Goal: Obtain resource: Download file/media

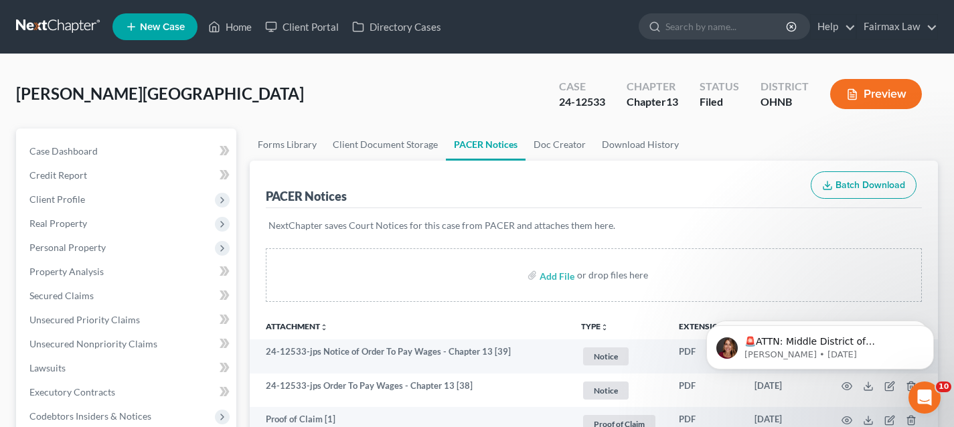
click at [90, 33] on link at bounding box center [59, 27] width 86 height 24
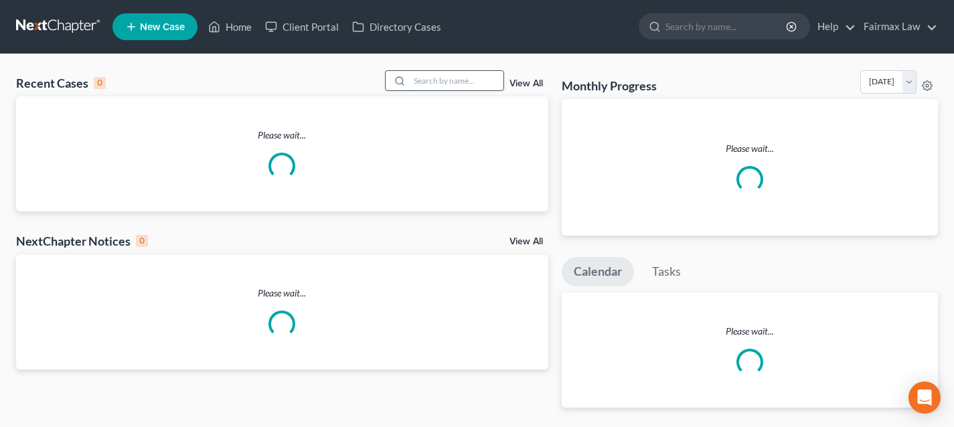
click at [453, 83] on input "search" at bounding box center [457, 80] width 94 height 19
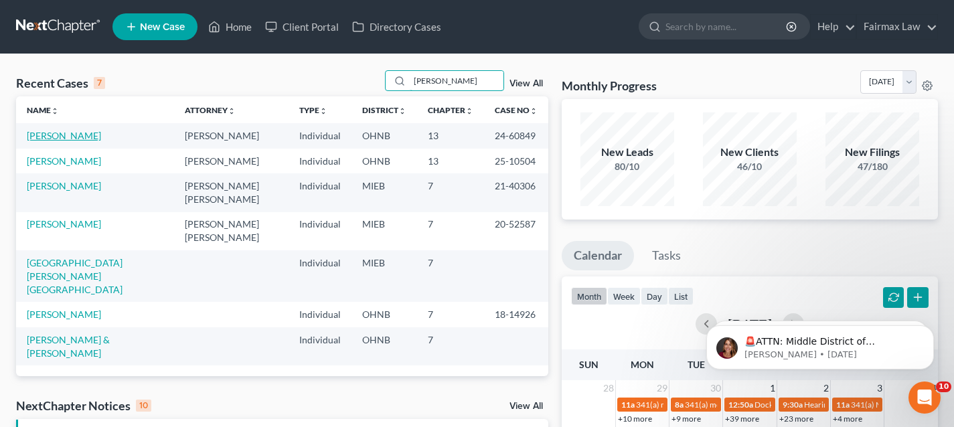
type input "hess"
click at [62, 135] on link "[PERSON_NAME]" at bounding box center [64, 135] width 74 height 11
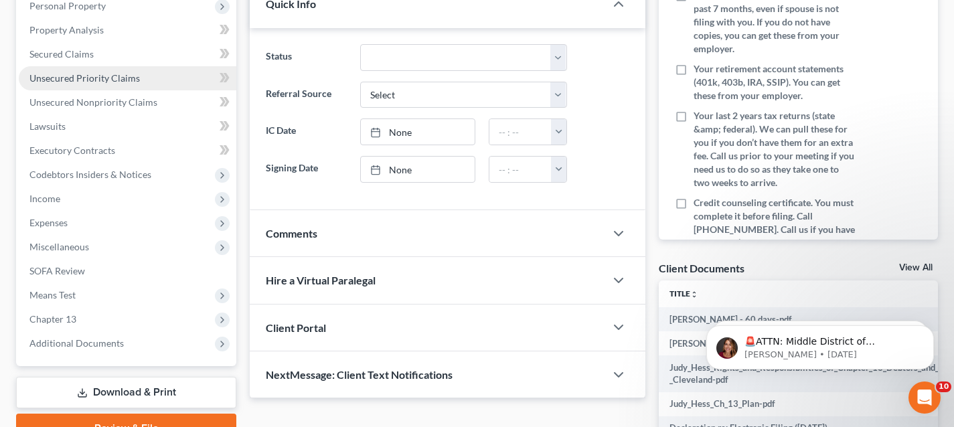
scroll to position [372, 0]
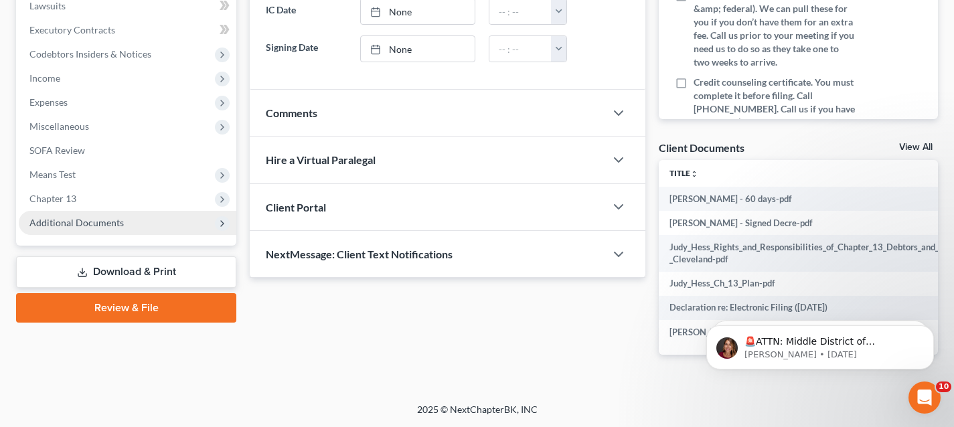
click at [60, 221] on span "Additional Documents" at bounding box center [128, 223] width 218 height 24
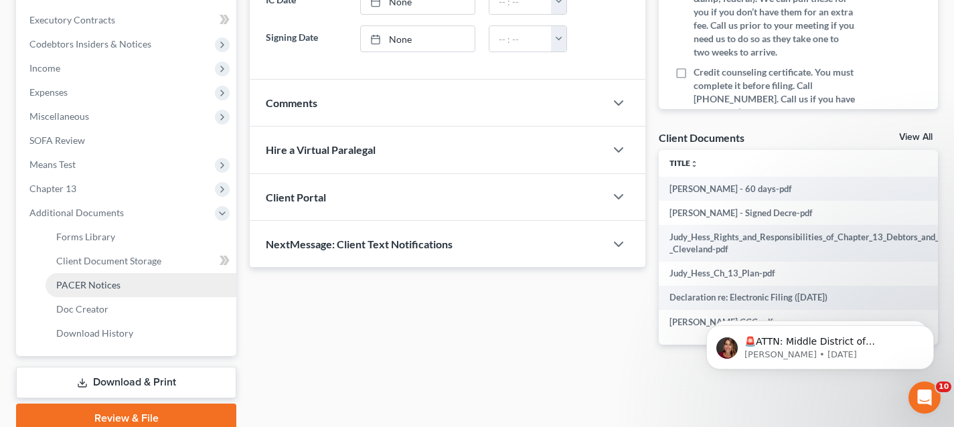
click at [78, 276] on link "PACER Notices" at bounding box center [141, 285] width 191 height 24
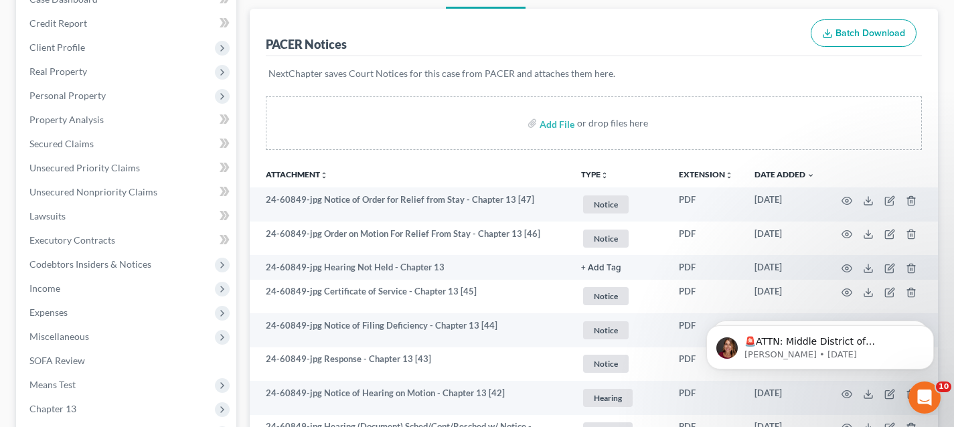
scroll to position [190, 0]
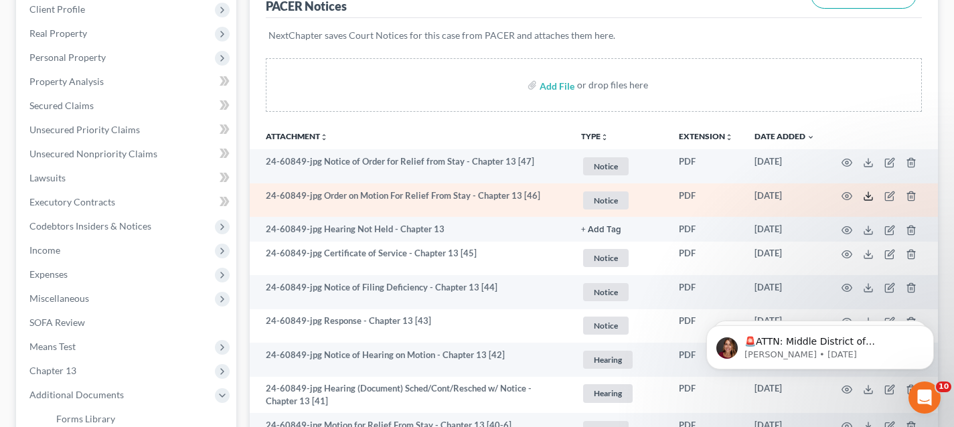
click at [867, 200] on icon at bounding box center [868, 198] width 8 height 3
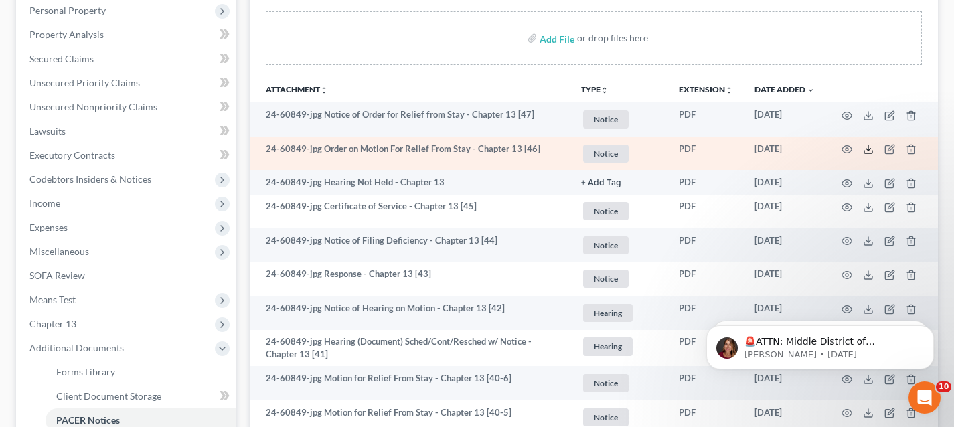
scroll to position [254, 0]
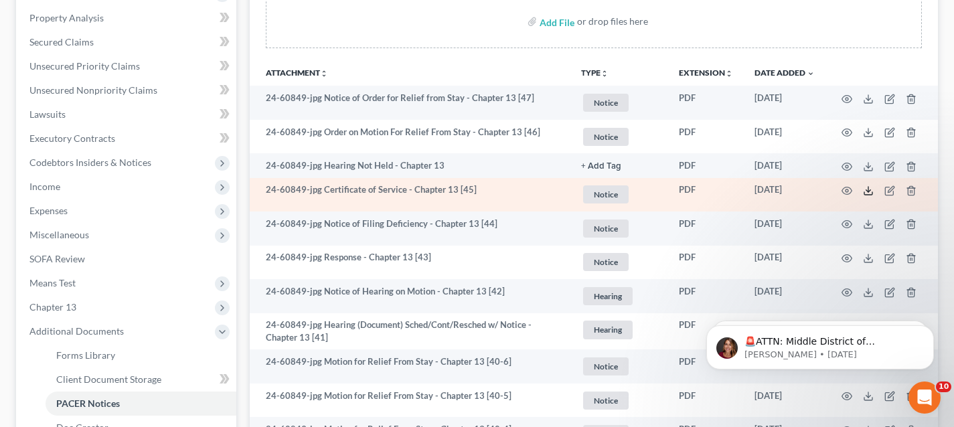
click at [870, 189] on icon at bounding box center [868, 190] width 11 height 11
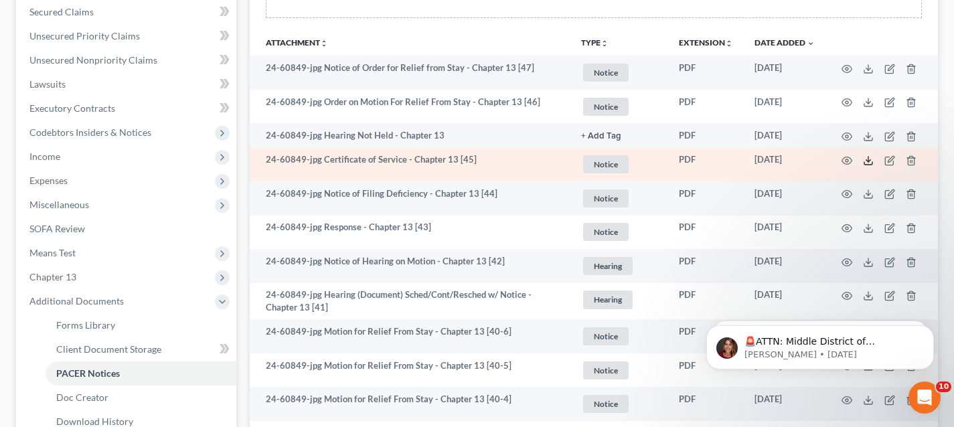
scroll to position [270, 0]
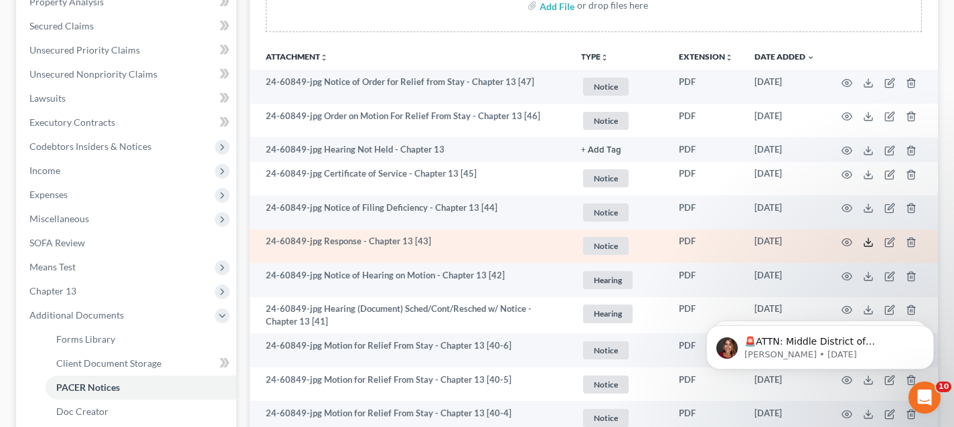
click at [868, 244] on icon at bounding box center [868, 242] width 11 height 11
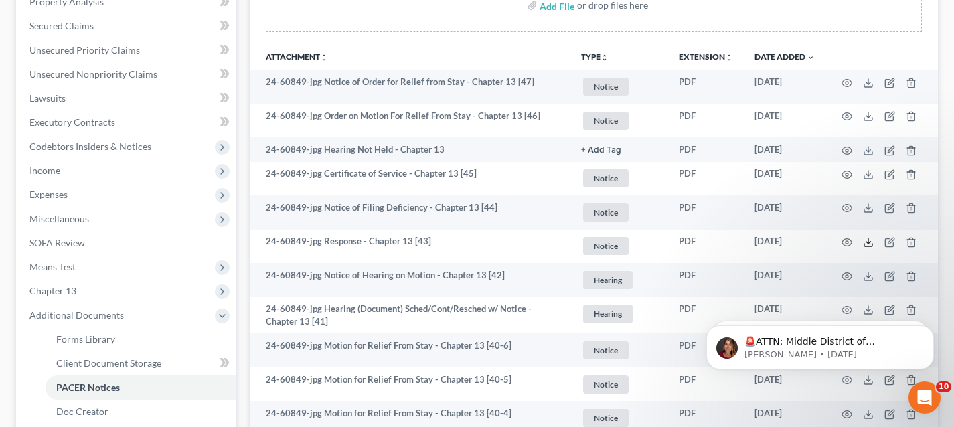
scroll to position [0, 0]
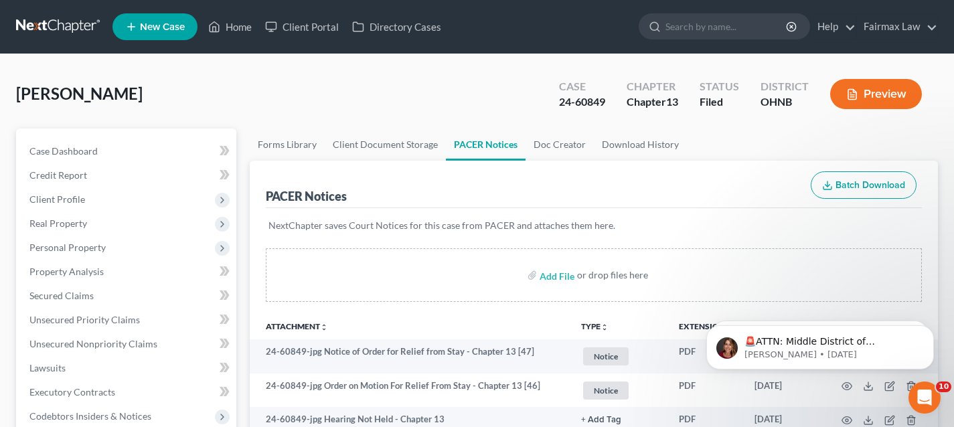
click at [39, 29] on link at bounding box center [59, 27] width 86 height 24
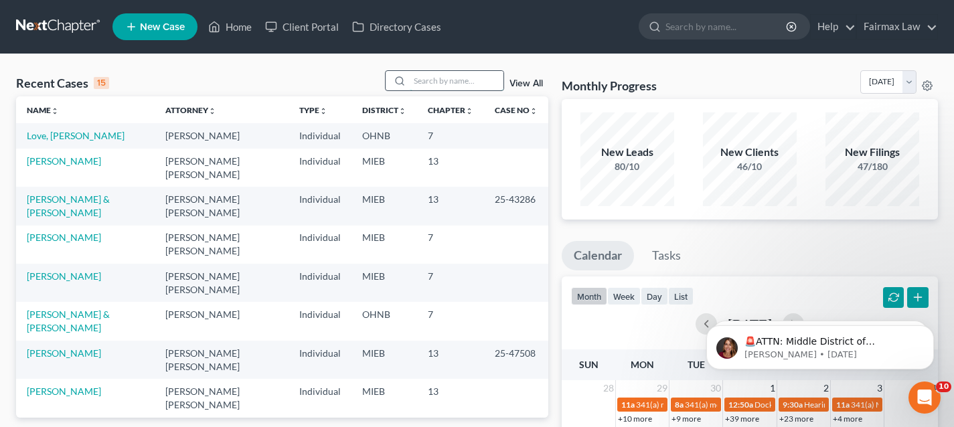
click at [468, 82] on input "search" at bounding box center [457, 80] width 94 height 19
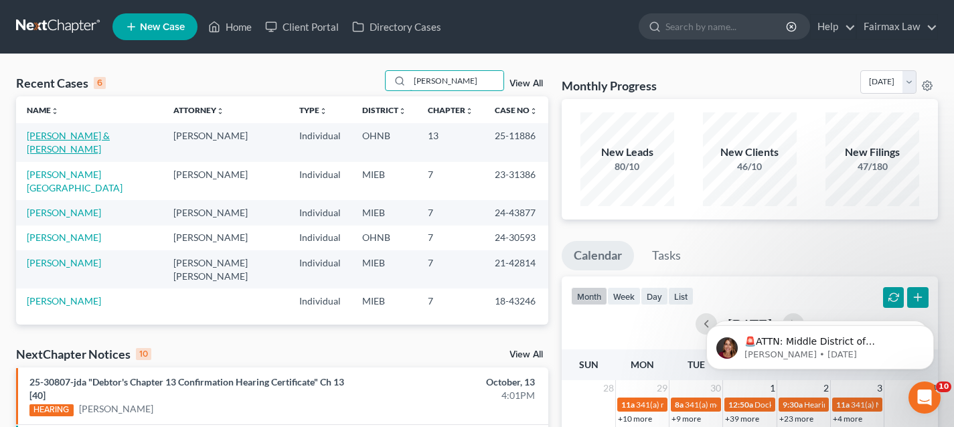
type input "goodman"
click at [68, 139] on link "[PERSON_NAME] & [PERSON_NAME]" at bounding box center [68, 142] width 83 height 25
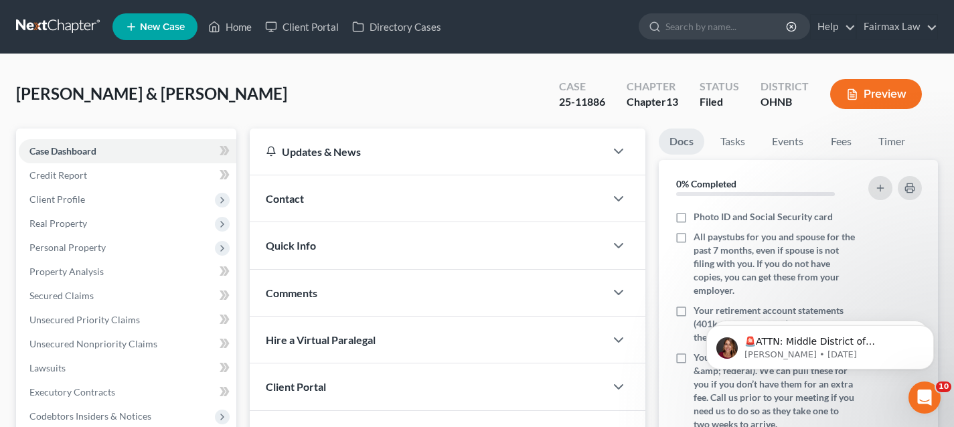
scroll to position [399, 0]
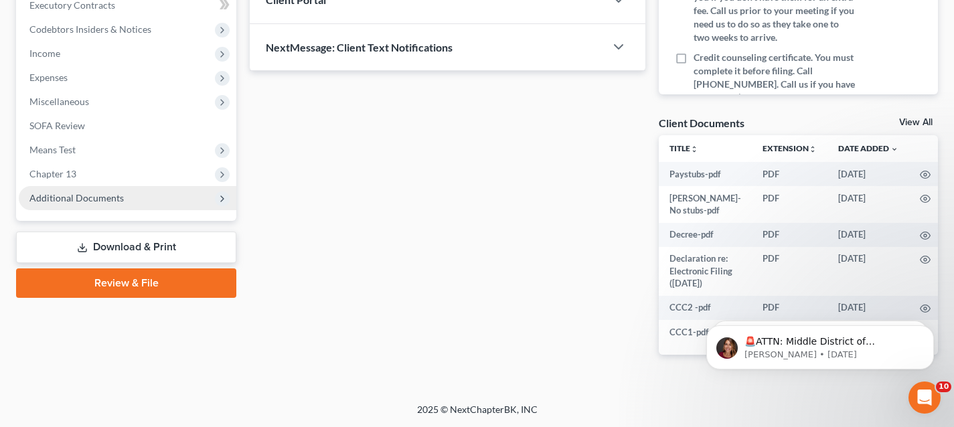
click at [89, 192] on span "Additional Documents" at bounding box center [76, 197] width 94 height 11
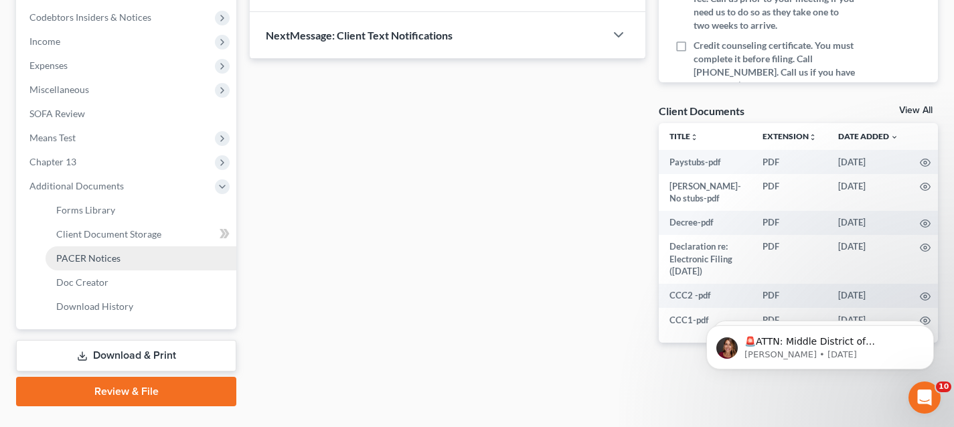
click at [82, 248] on link "PACER Notices" at bounding box center [141, 258] width 191 height 24
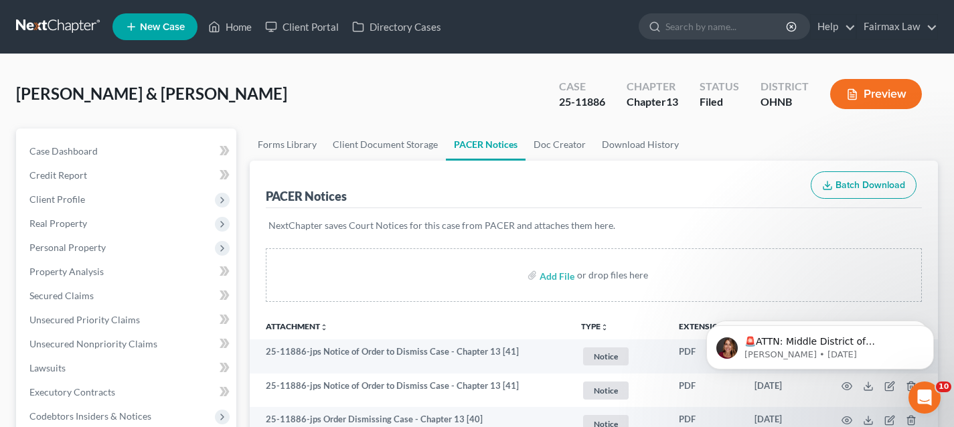
click at [56, 29] on link at bounding box center [59, 27] width 86 height 24
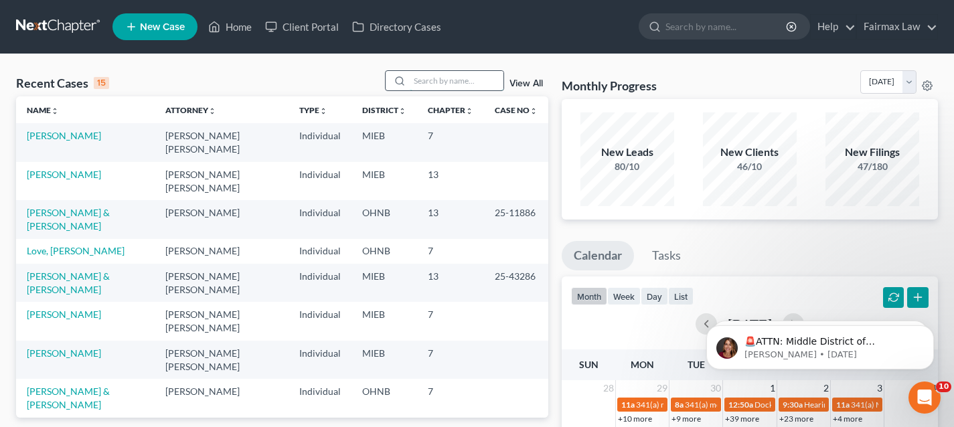
click at [424, 77] on input "search" at bounding box center [457, 80] width 94 height 19
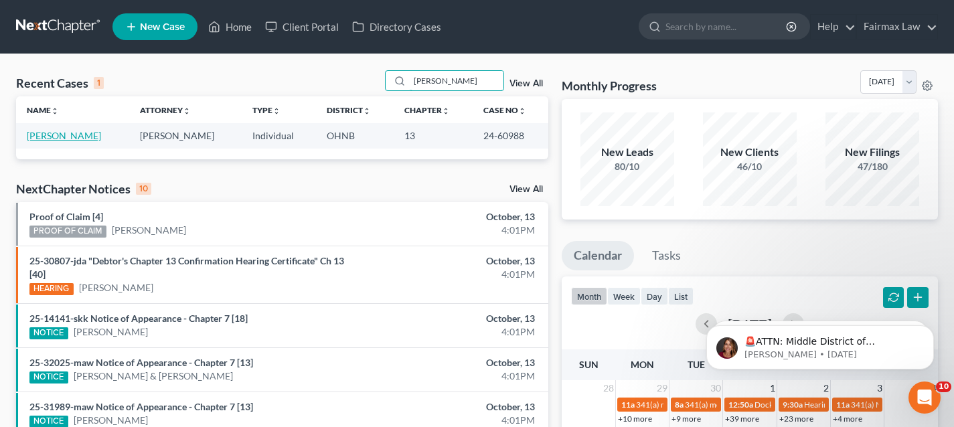
type input "[PERSON_NAME]"
click at [65, 138] on link "[PERSON_NAME]" at bounding box center [64, 135] width 74 height 11
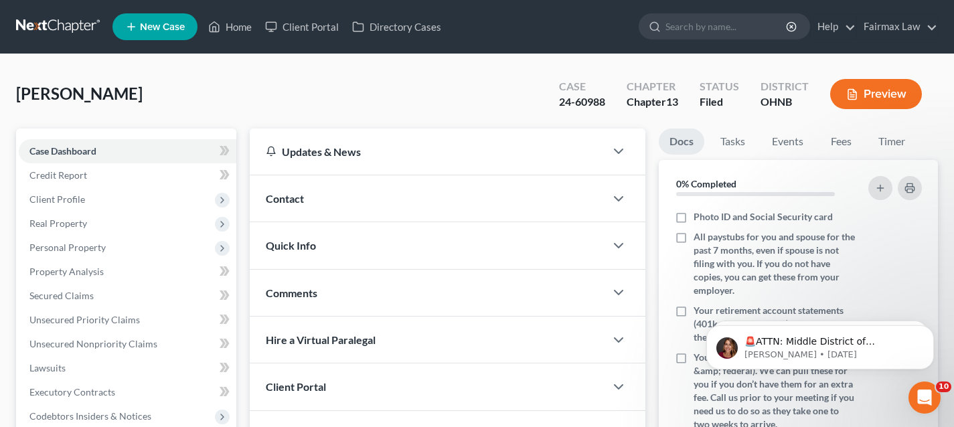
scroll to position [372, 0]
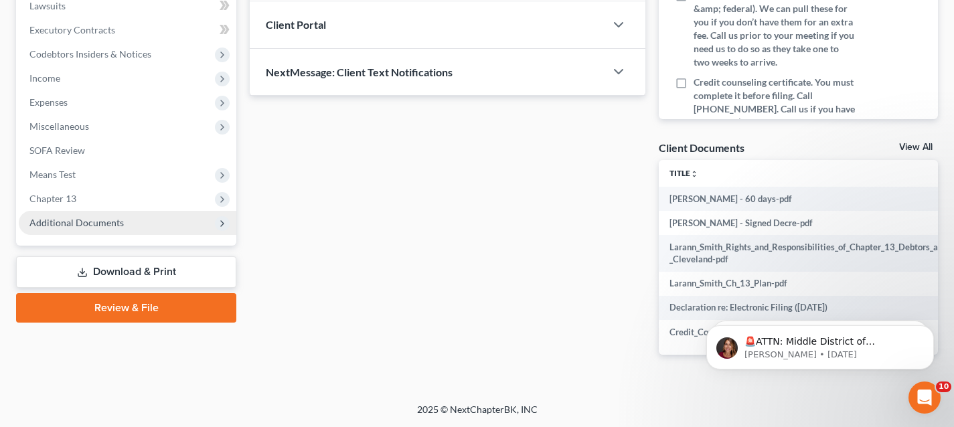
click at [148, 216] on span "Additional Documents" at bounding box center [128, 223] width 218 height 24
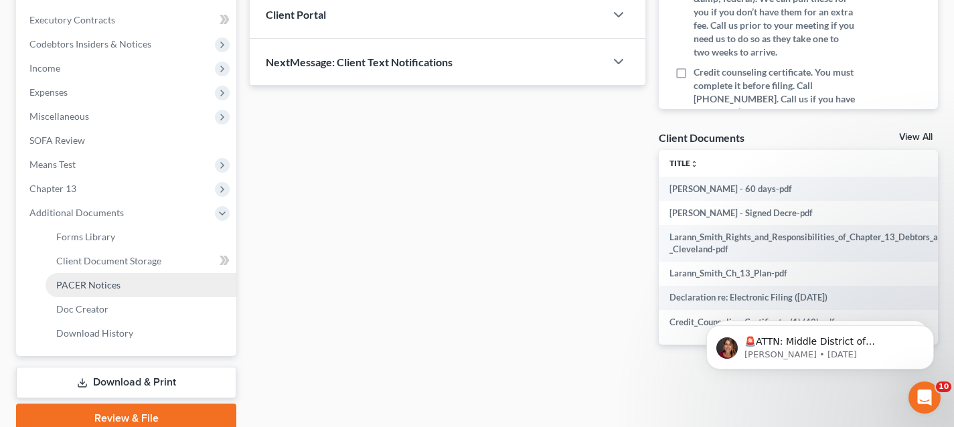
click at [129, 280] on link "PACER Notices" at bounding box center [141, 285] width 191 height 24
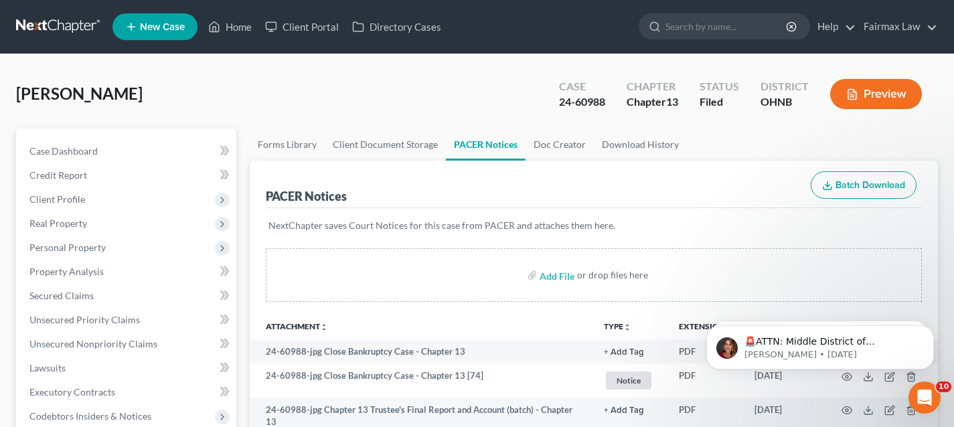
click at [44, 29] on link at bounding box center [59, 27] width 86 height 24
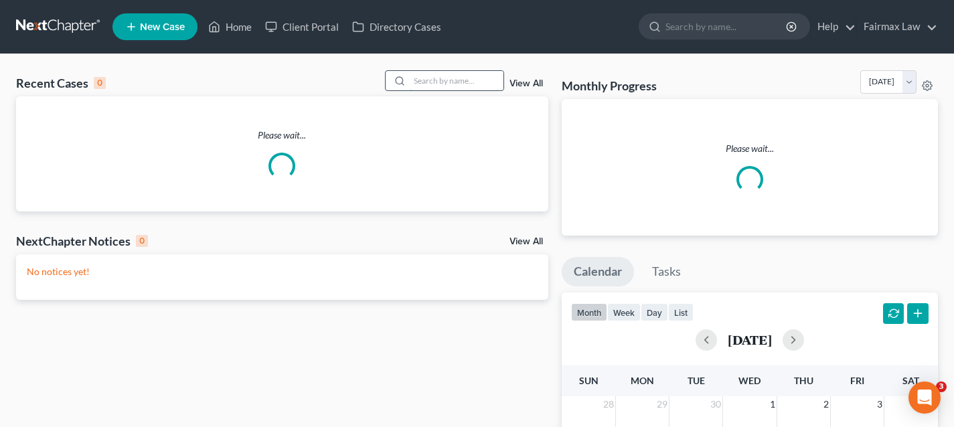
click at [425, 79] on input "search" at bounding box center [457, 80] width 94 height 19
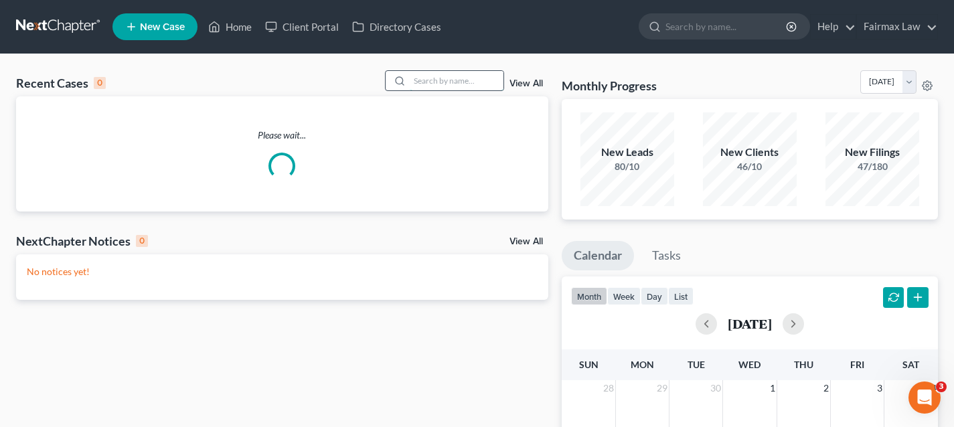
paste input "25-30429"
type input "25-30429"
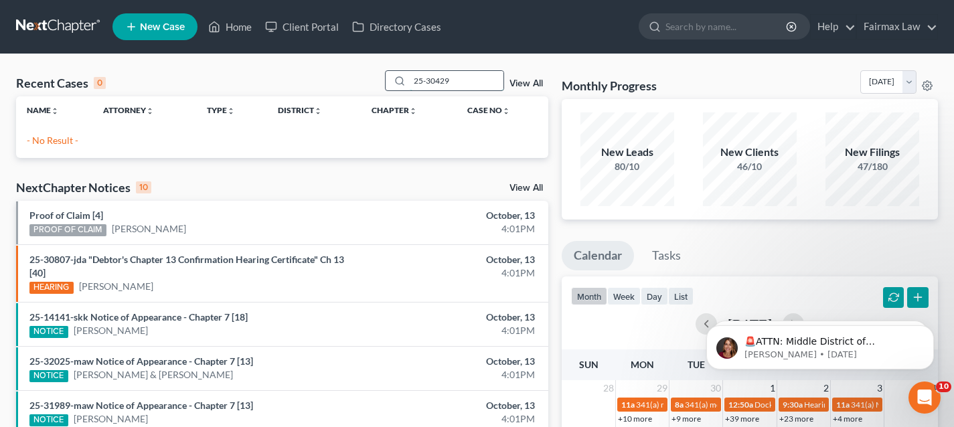
click at [420, 83] on input "25-30429" at bounding box center [457, 80] width 94 height 19
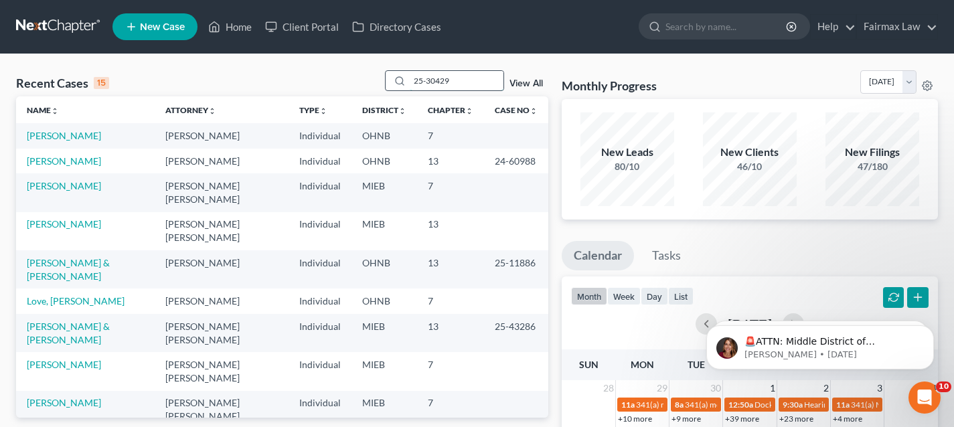
click at [464, 86] on input "25-30429" at bounding box center [457, 80] width 94 height 19
click at [463, 76] on input "25-30429" at bounding box center [457, 80] width 94 height 19
paste input "25-30429"
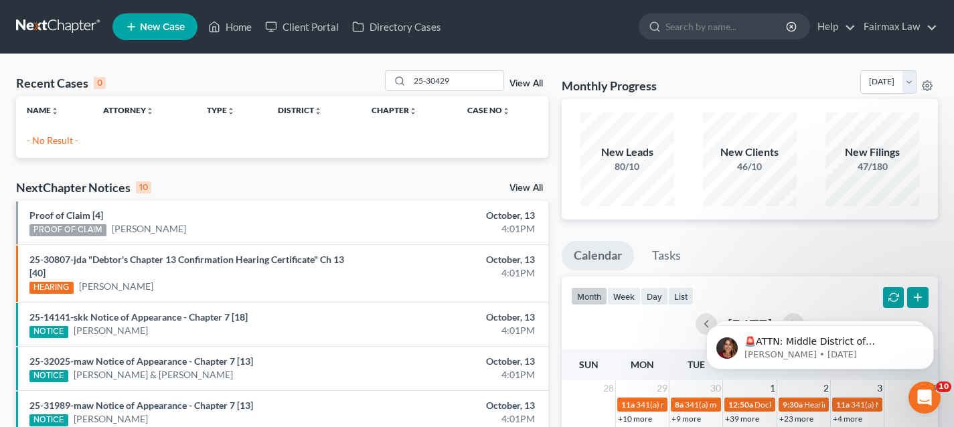
click at [260, 64] on div "Recent Cases 0 25-30429 View All Name unfold_more expand_more expand_less Attor…" at bounding box center [477, 401] width 954 height 695
click at [432, 90] on div "25-30429" at bounding box center [444, 80] width 119 height 21
click at [432, 90] on input "25-30429" at bounding box center [457, 80] width 94 height 19
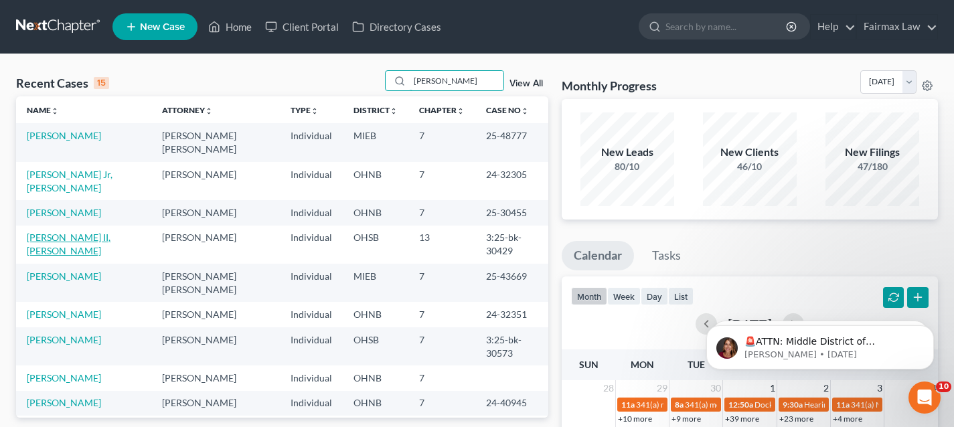
type input "ronald"
click at [84, 232] on link "[PERSON_NAME] II, [PERSON_NAME]" at bounding box center [69, 244] width 84 height 25
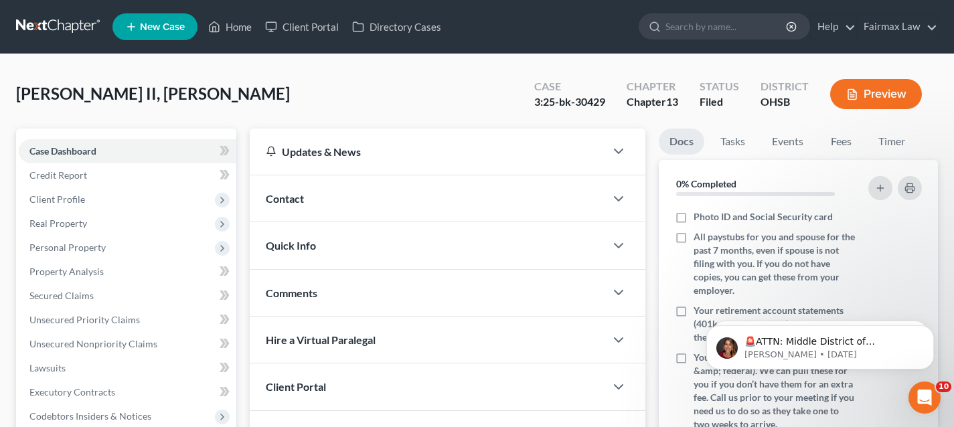
scroll to position [323, 0]
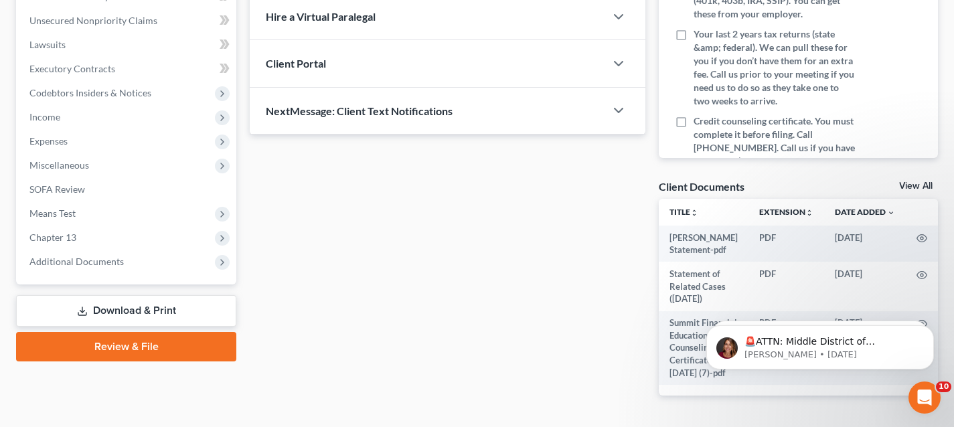
click at [123, 276] on div "Case Dashboard Payments Invoices Payments Payments Credit Report Client Profile…" at bounding box center [126, 44] width 220 height 479
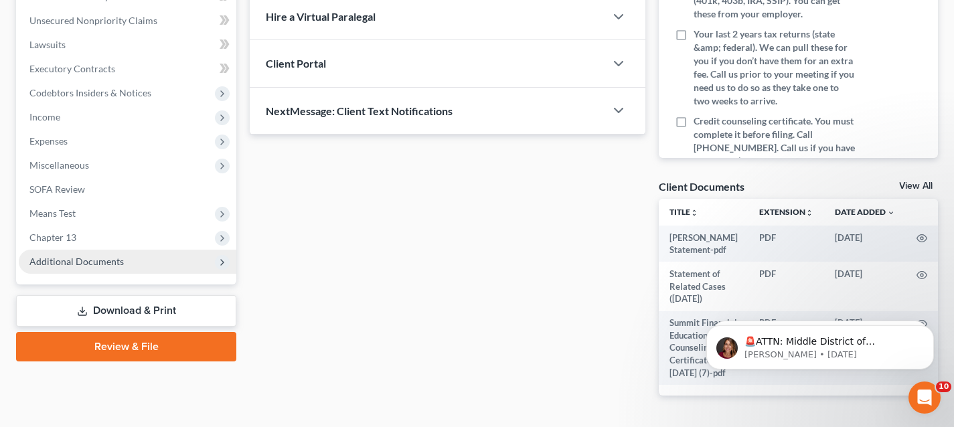
click at [120, 261] on span "Additional Documents" at bounding box center [76, 261] width 94 height 11
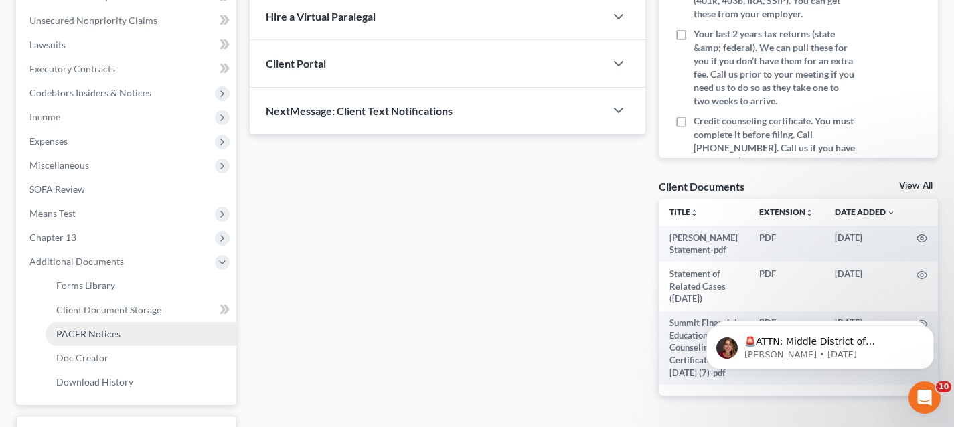
click at [123, 334] on link "PACER Notices" at bounding box center [141, 334] width 191 height 24
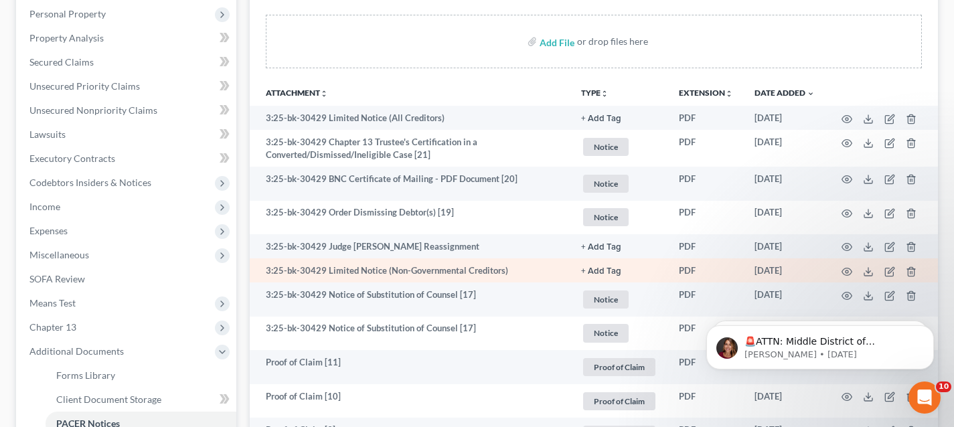
scroll to position [233, 0]
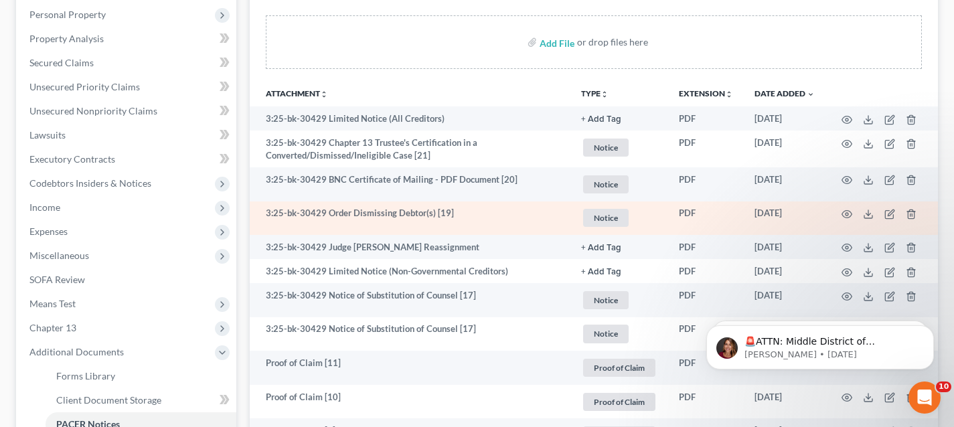
click at [874, 216] on td at bounding box center [881, 218] width 112 height 34
click at [864, 214] on icon at bounding box center [868, 214] width 11 height 11
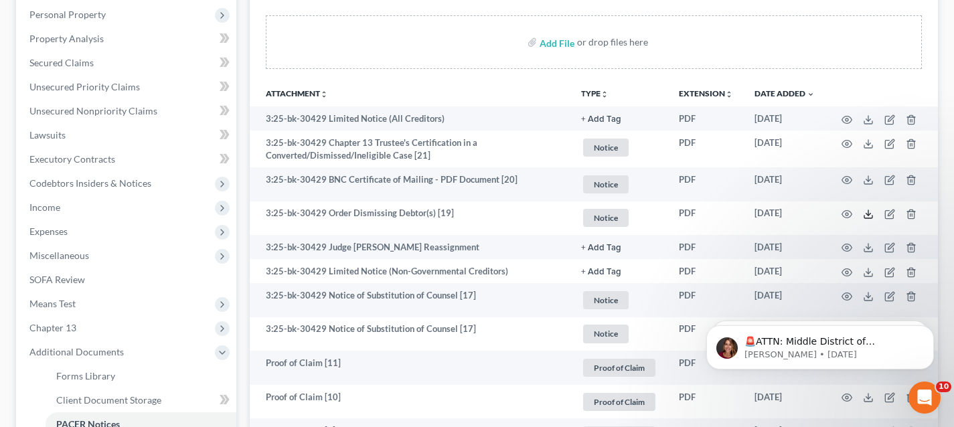
scroll to position [0, 0]
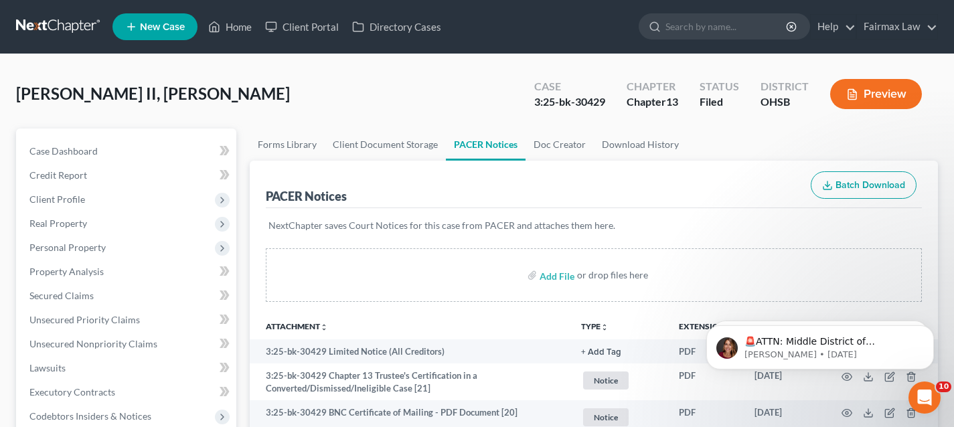
click at [76, 33] on link at bounding box center [59, 27] width 86 height 24
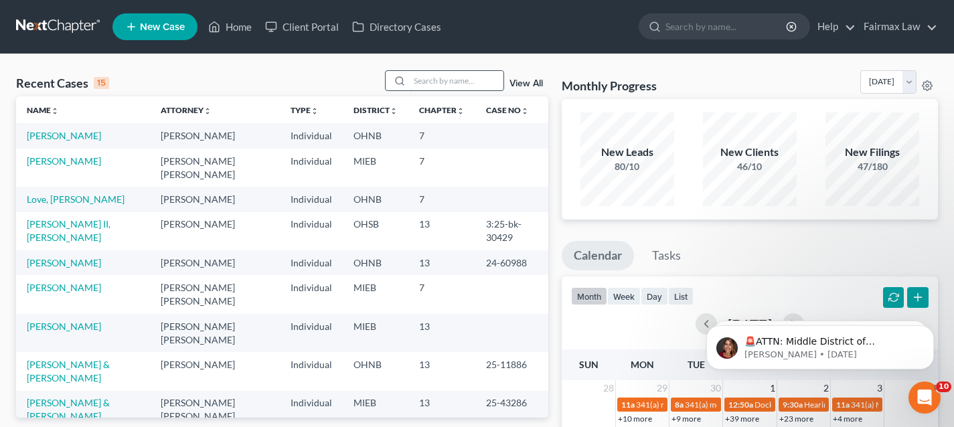
click at [449, 82] on input "search" at bounding box center [457, 80] width 94 height 19
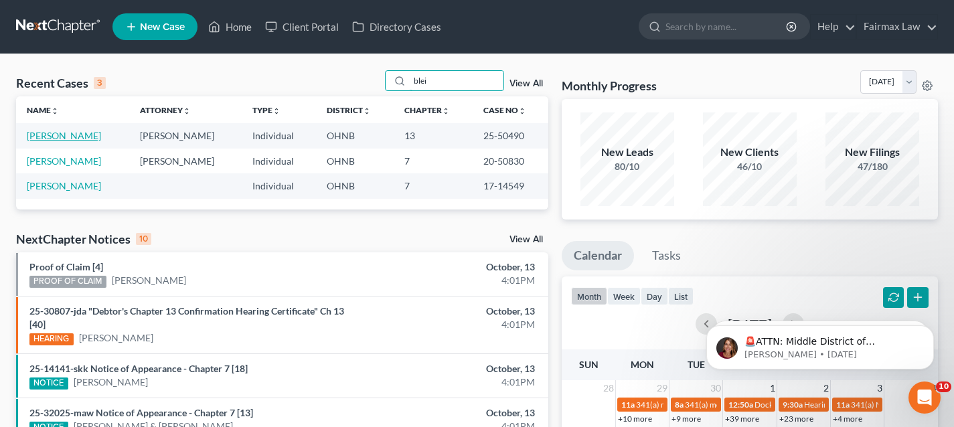
type input "blei"
click at [80, 139] on link "[PERSON_NAME]" at bounding box center [64, 135] width 74 height 11
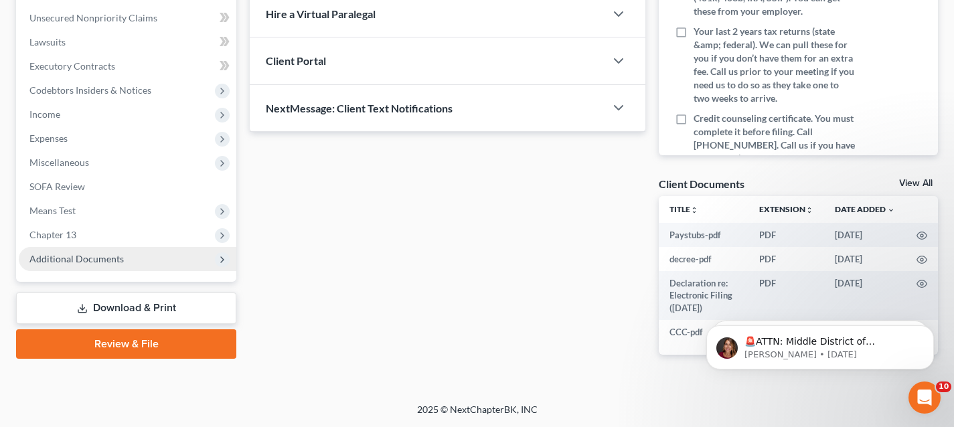
click at [119, 260] on span "Additional Documents" at bounding box center [76, 258] width 94 height 11
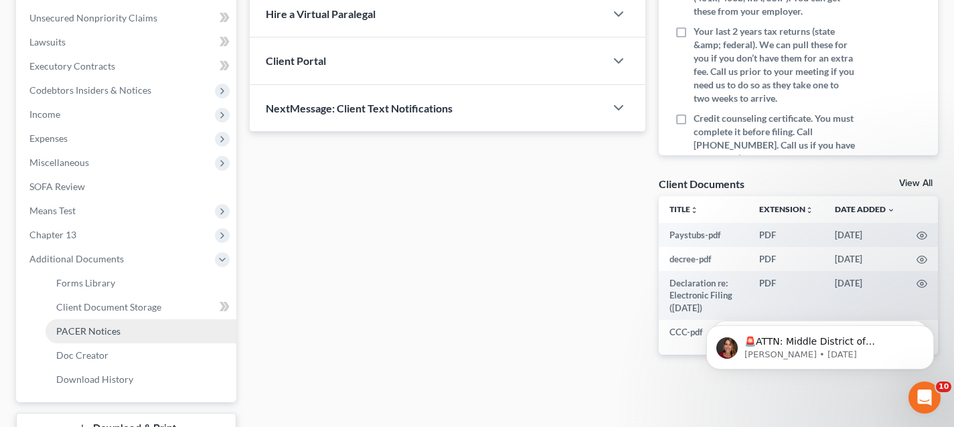
click at [102, 321] on link "PACER Notices" at bounding box center [141, 331] width 191 height 24
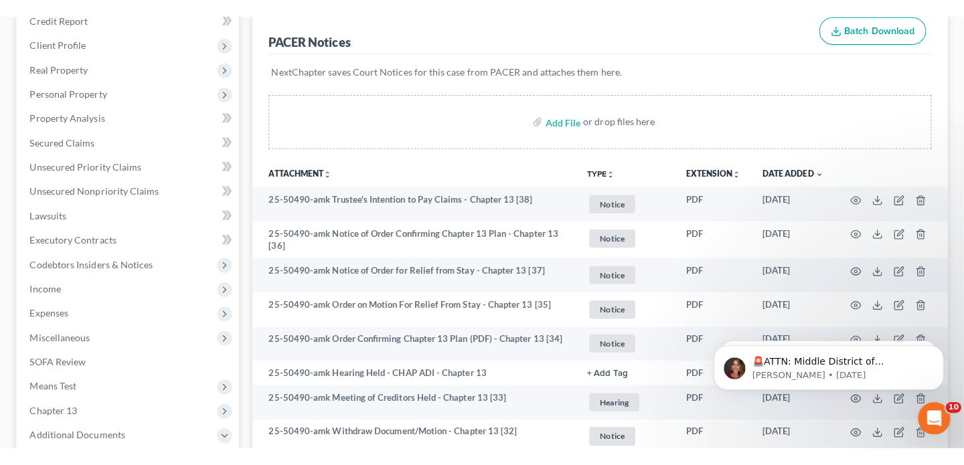
scroll to position [175, 0]
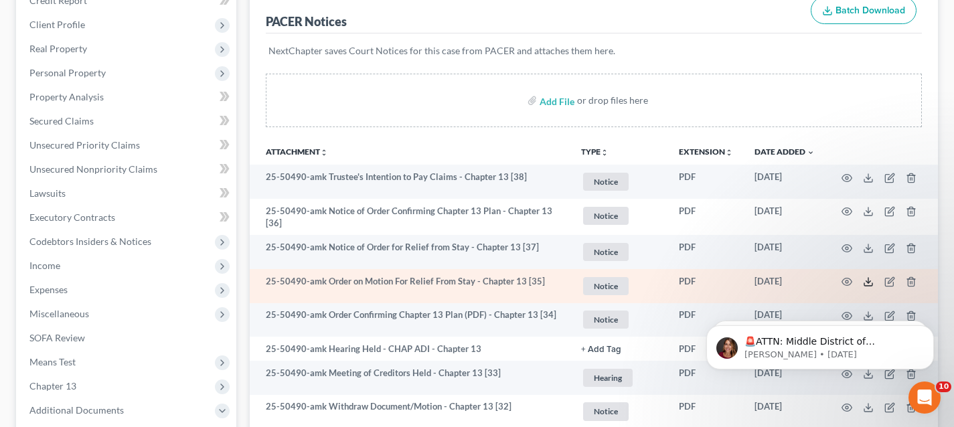
click at [867, 280] on icon at bounding box center [868, 281] width 11 height 11
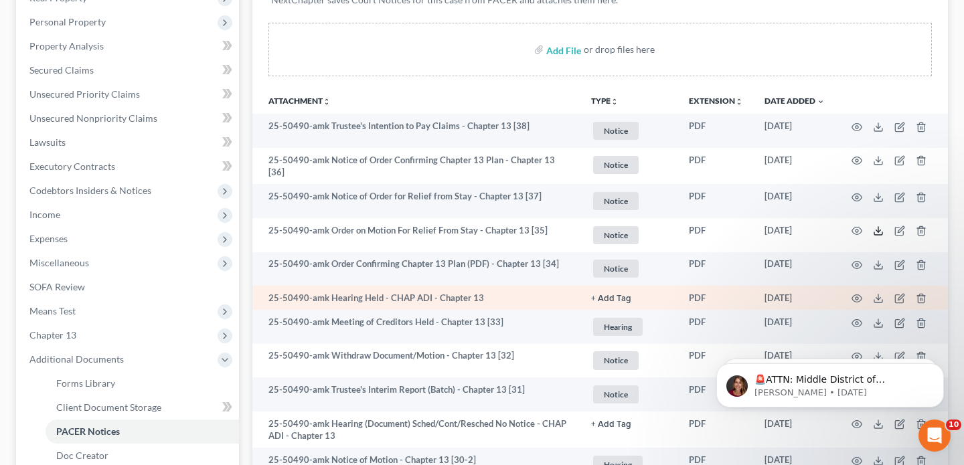
scroll to position [284, 0]
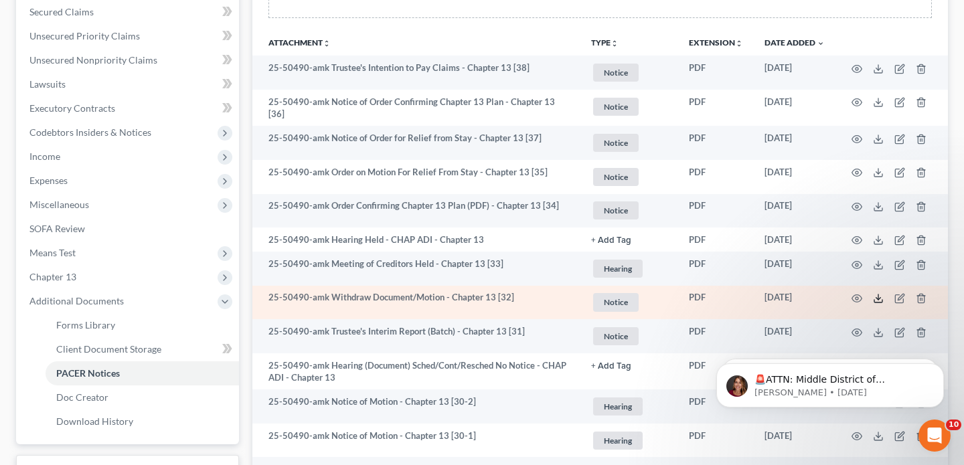
click at [876, 297] on icon at bounding box center [878, 298] width 11 height 11
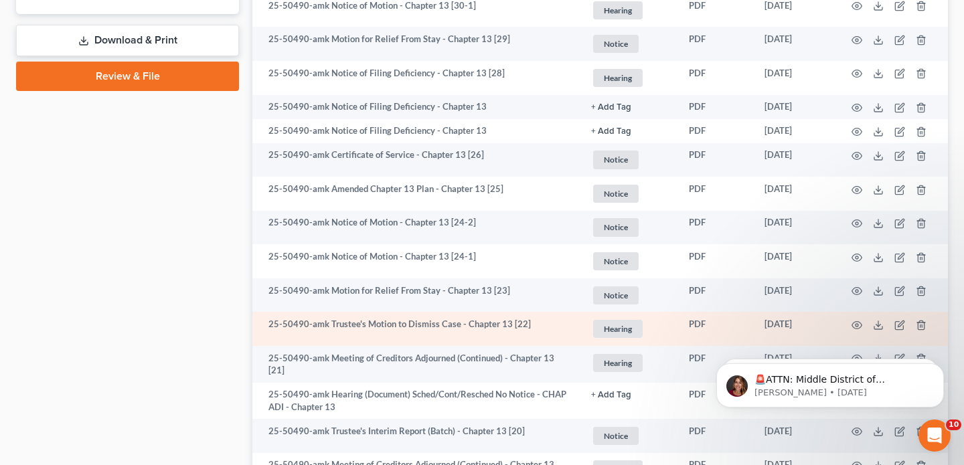
scroll to position [720, 0]
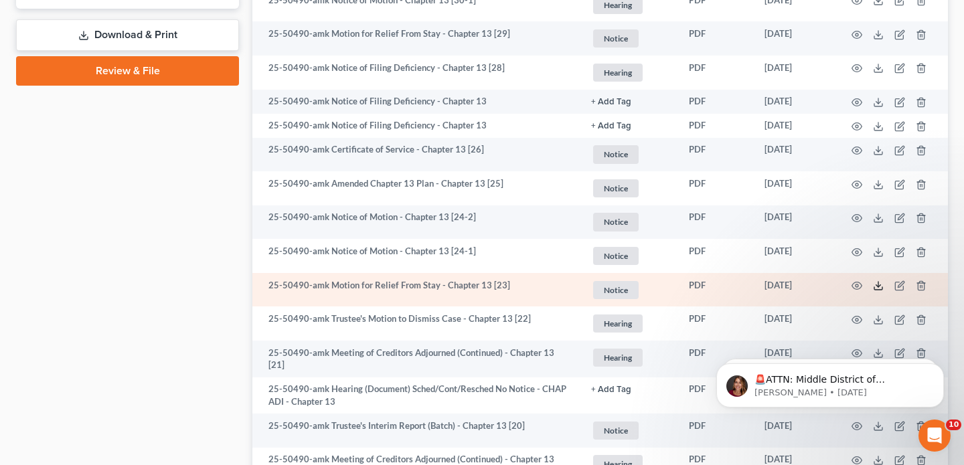
click at [877, 281] on icon at bounding box center [878, 285] width 11 height 11
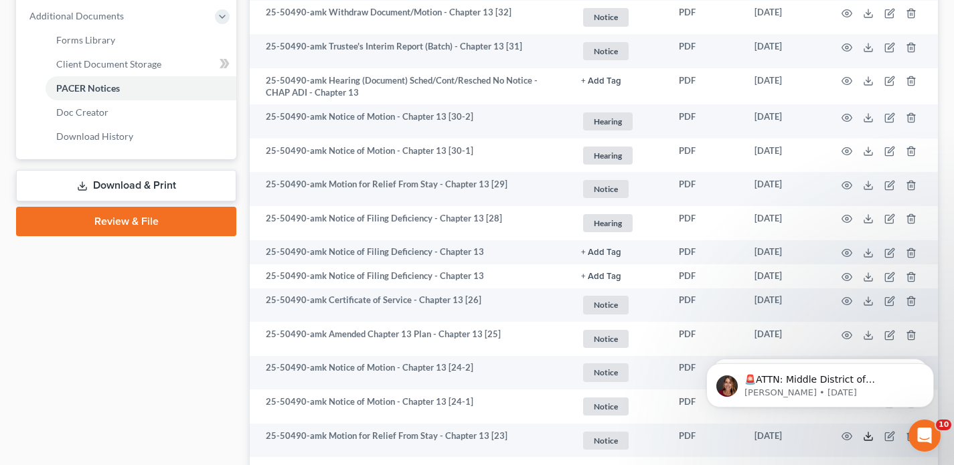
scroll to position [0, 0]
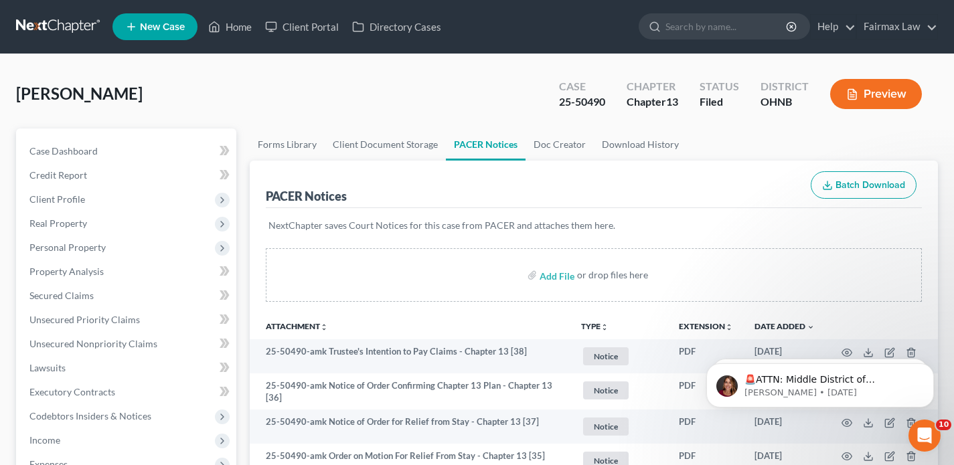
click at [62, 33] on link at bounding box center [59, 27] width 86 height 24
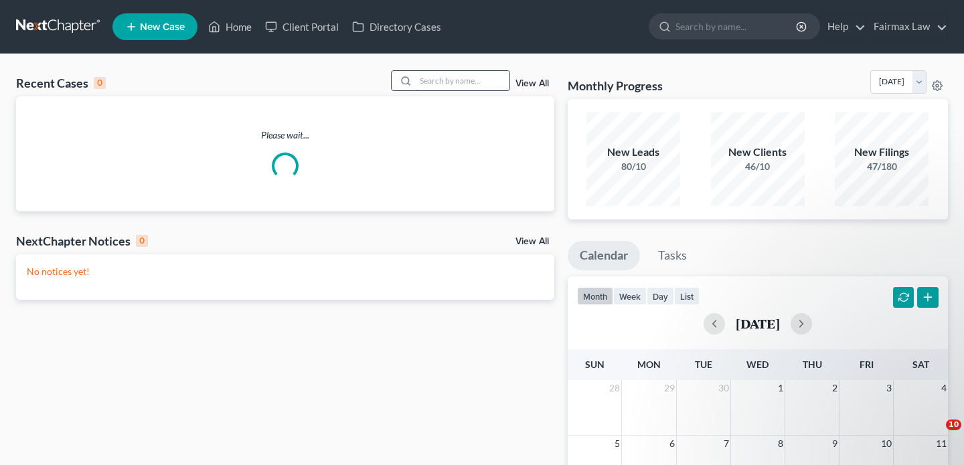
click at [442, 73] on input "search" at bounding box center [463, 80] width 94 height 19
click at [437, 84] on input "search" at bounding box center [463, 80] width 94 height 19
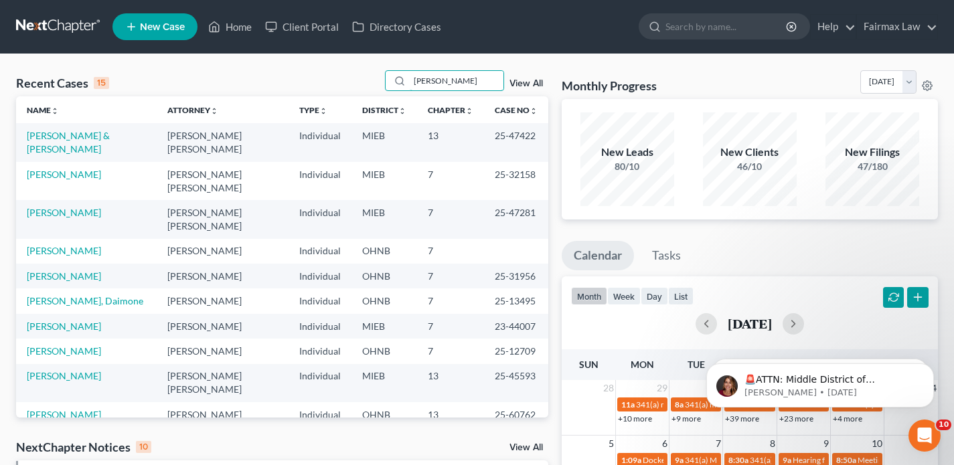
type input "[PERSON_NAME]"
click at [61, 409] on link "[PERSON_NAME]" at bounding box center [64, 414] width 74 height 11
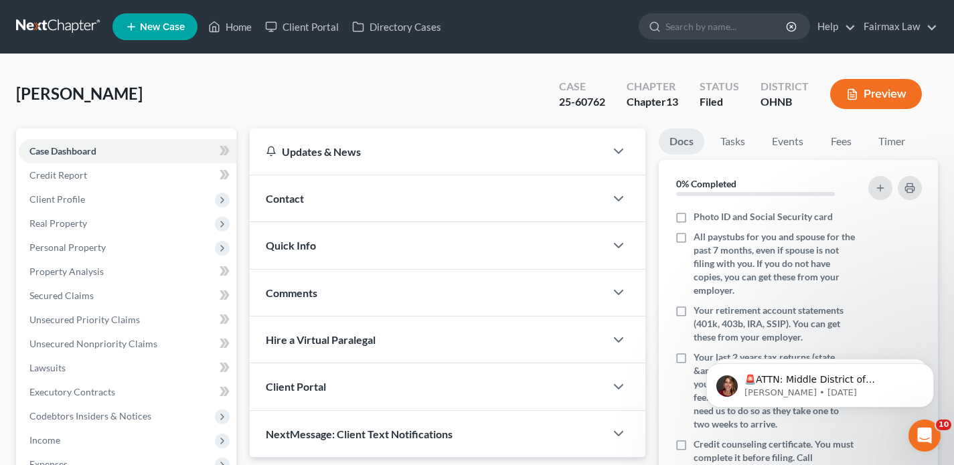
scroll to position [359, 0]
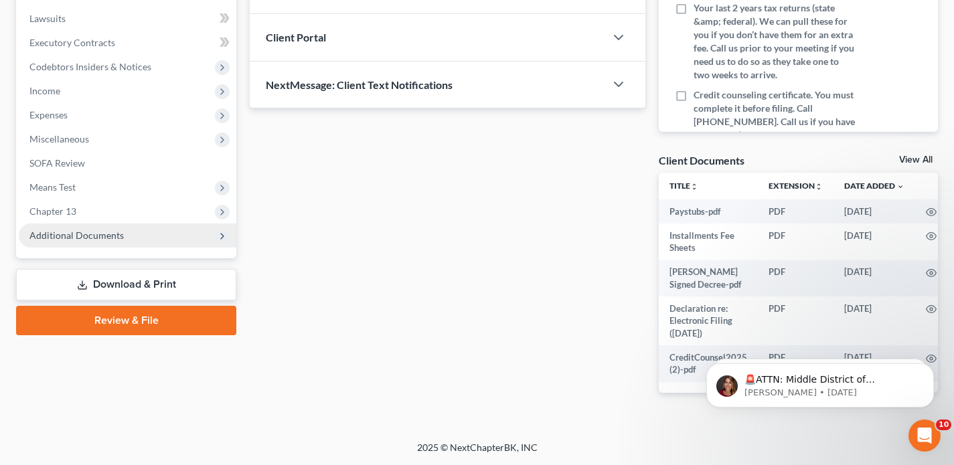
click at [118, 230] on span "Additional Documents" at bounding box center [76, 235] width 94 height 11
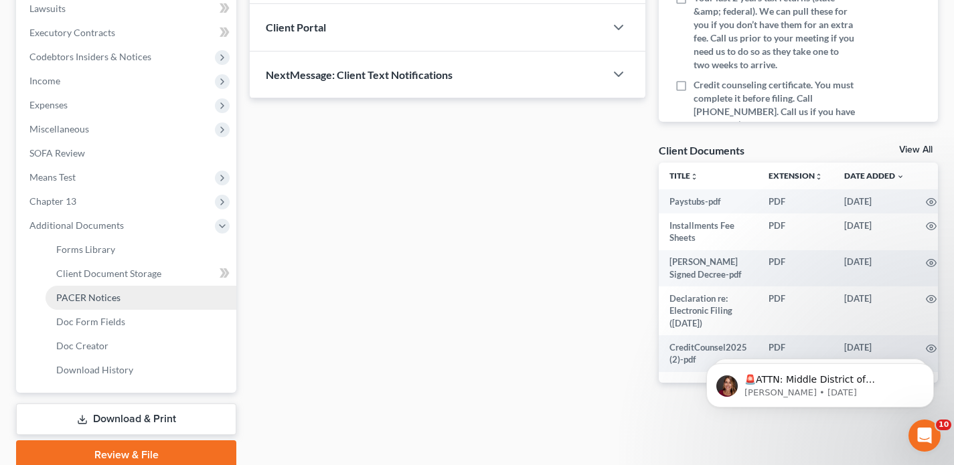
click at [128, 294] on link "PACER Notices" at bounding box center [141, 298] width 191 height 24
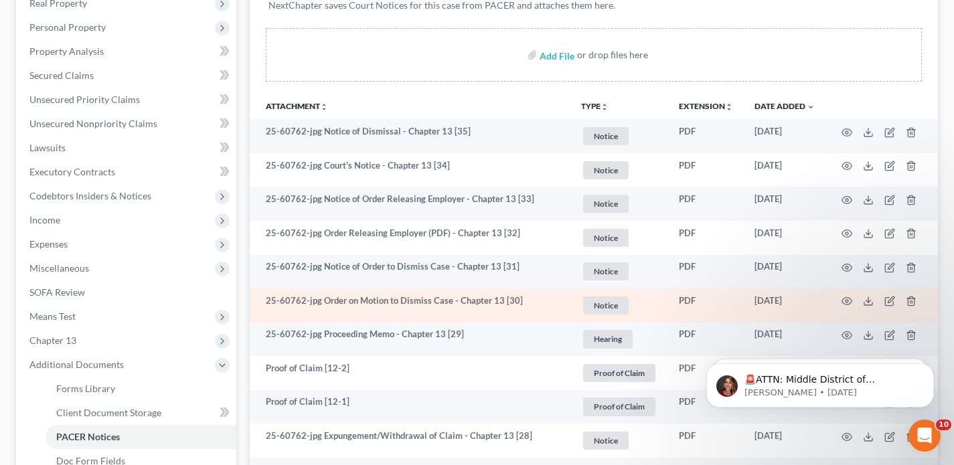
scroll to position [222, 0]
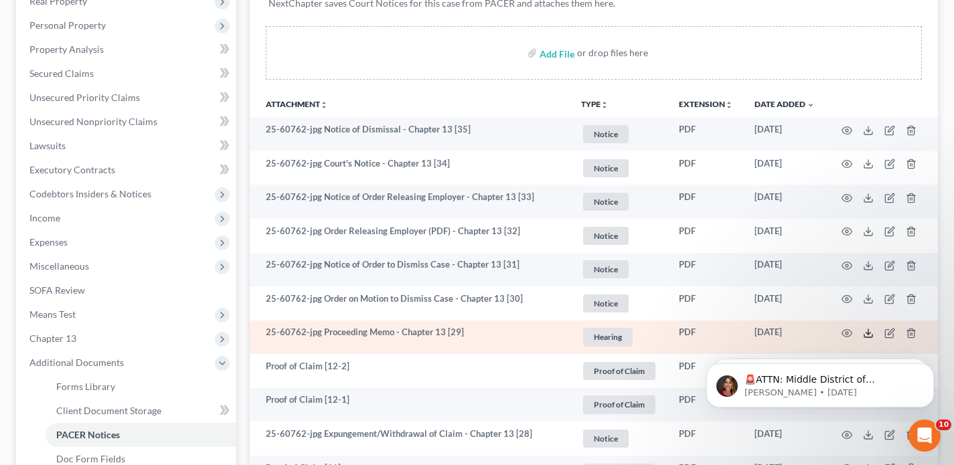
click at [871, 331] on icon at bounding box center [868, 333] width 11 height 11
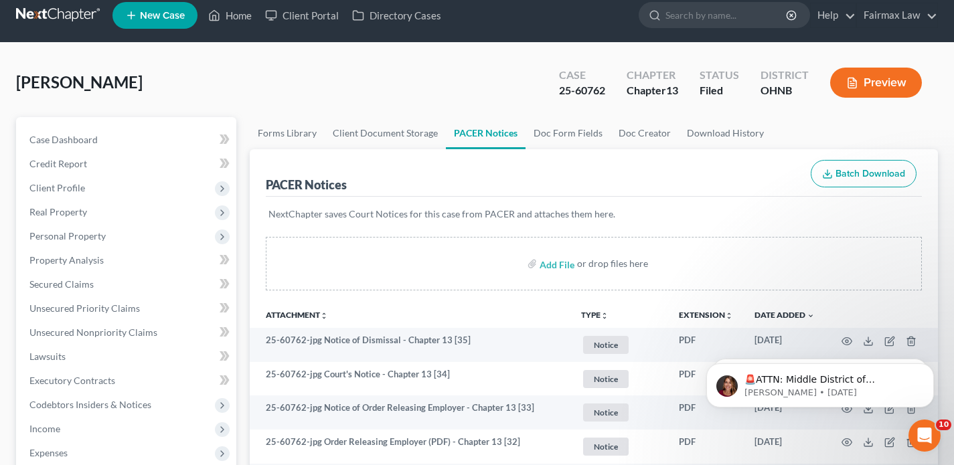
scroll to position [0, 0]
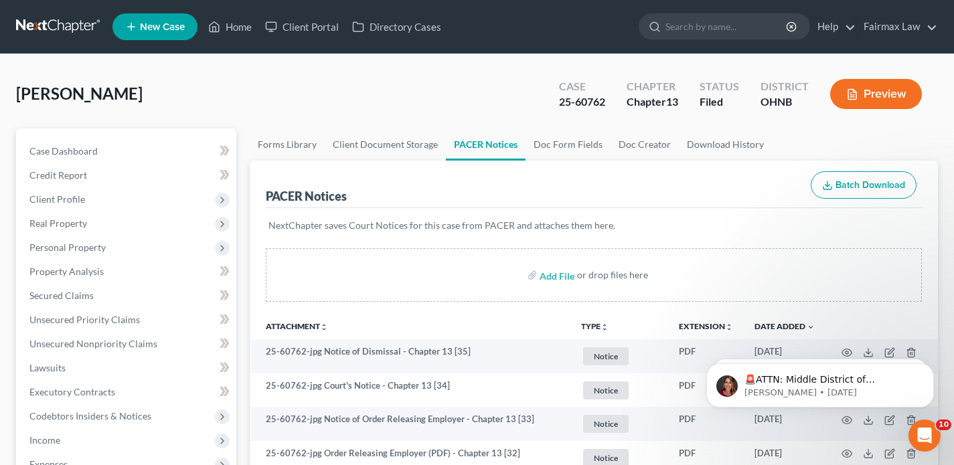
click at [94, 27] on link at bounding box center [59, 27] width 86 height 24
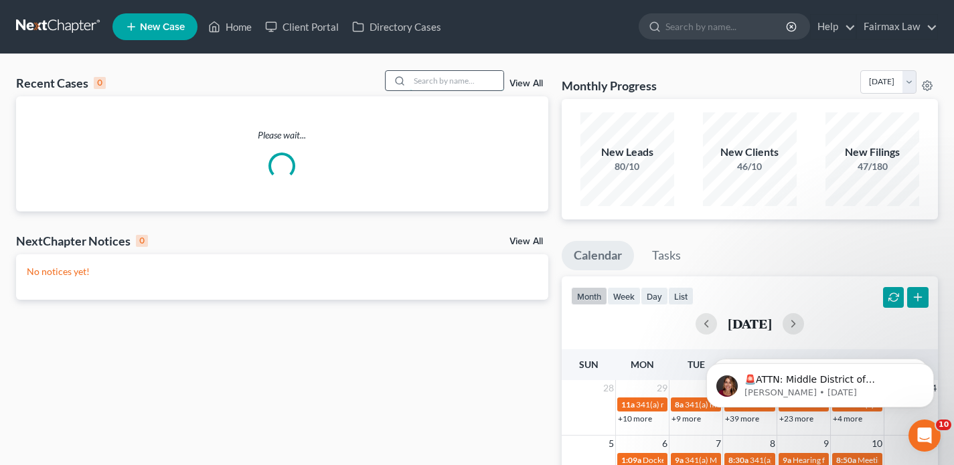
click at [437, 78] on input "search" at bounding box center [457, 80] width 94 height 19
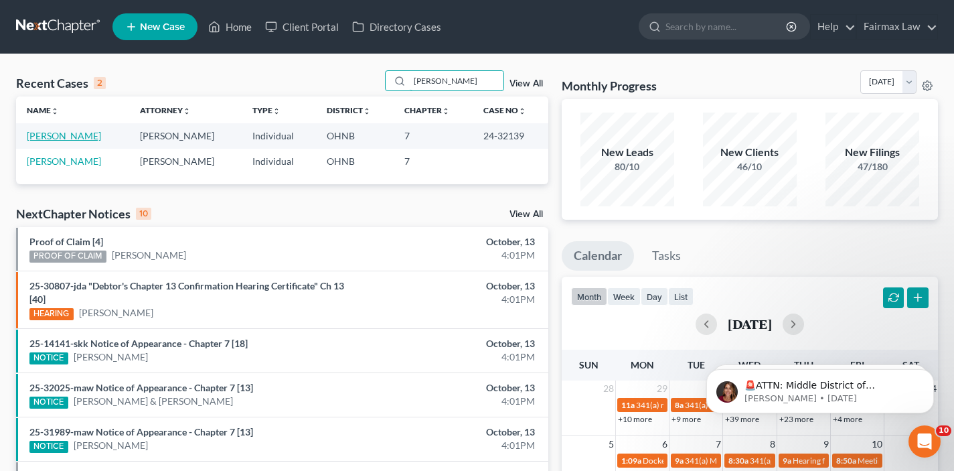
type input "staats"
click at [56, 137] on link "[PERSON_NAME]" at bounding box center [64, 135] width 74 height 11
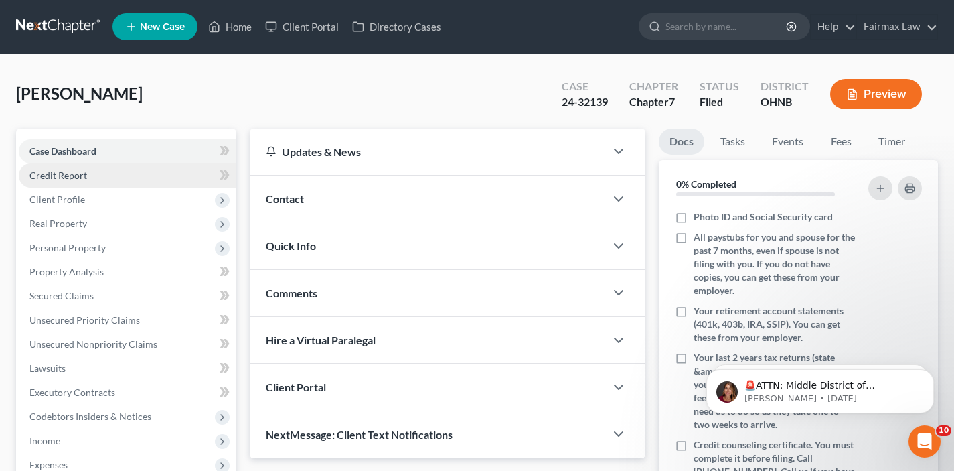
scroll to position [317, 0]
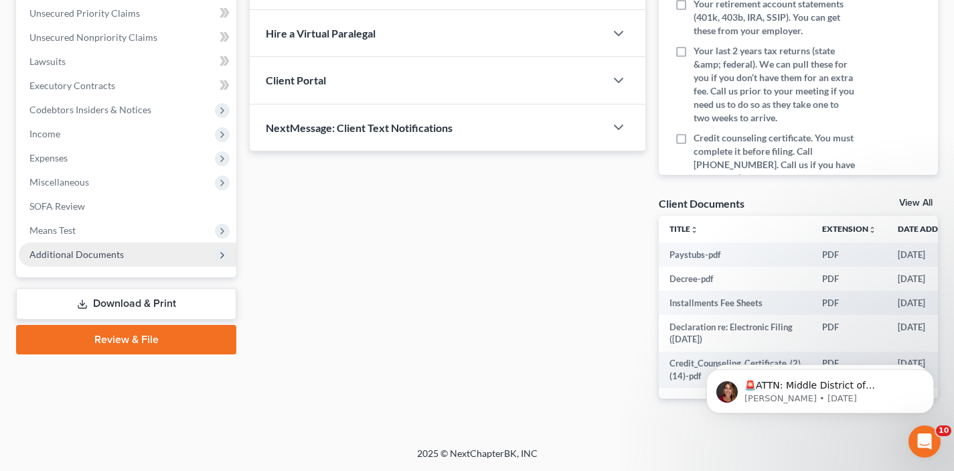
click at [68, 248] on span "Additional Documents" at bounding box center [76, 253] width 94 height 11
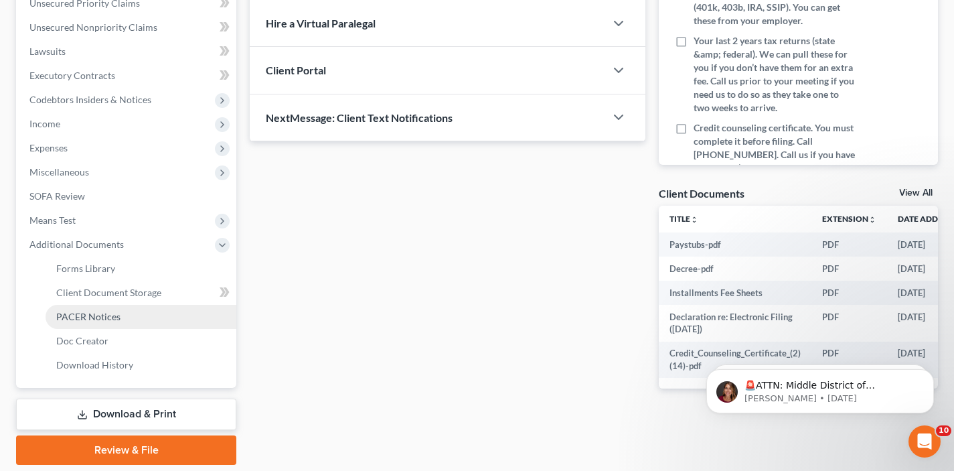
click at [98, 321] on span "PACER Notices" at bounding box center [88, 316] width 64 height 11
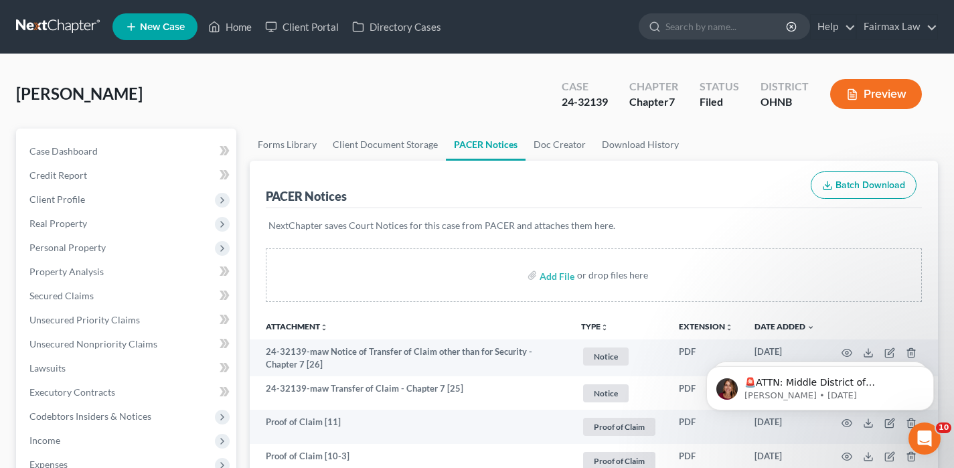
click at [50, 29] on link at bounding box center [59, 27] width 86 height 24
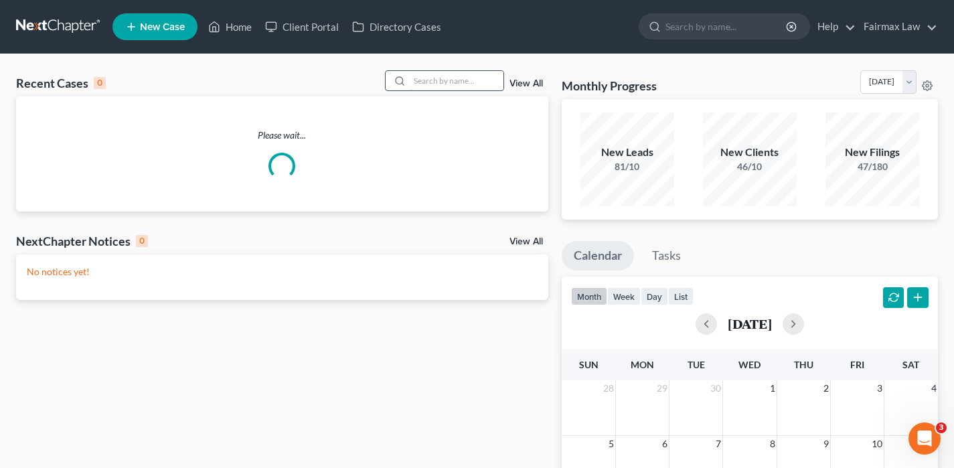
click at [436, 82] on input "search" at bounding box center [457, 80] width 94 height 19
paste input "[PERSON_NAME]"
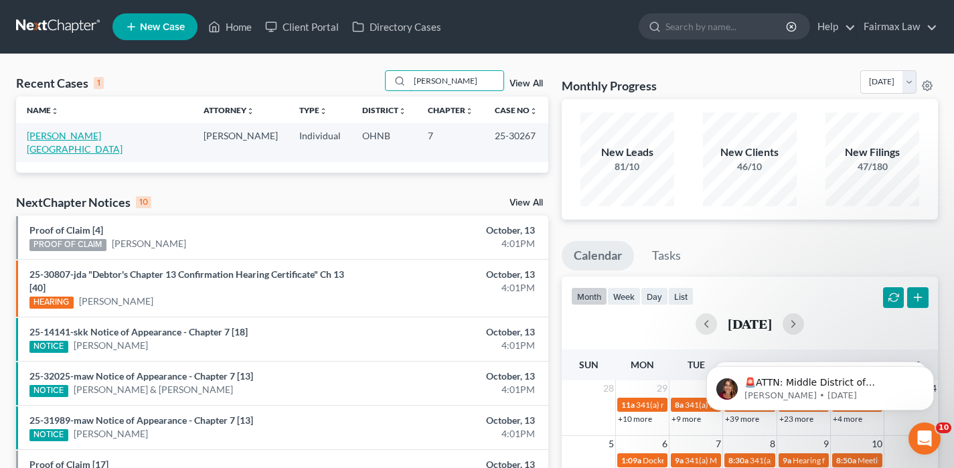
type input "[PERSON_NAME]"
click at [59, 138] on link "[PERSON_NAME][GEOGRAPHIC_DATA]" at bounding box center [75, 142] width 96 height 25
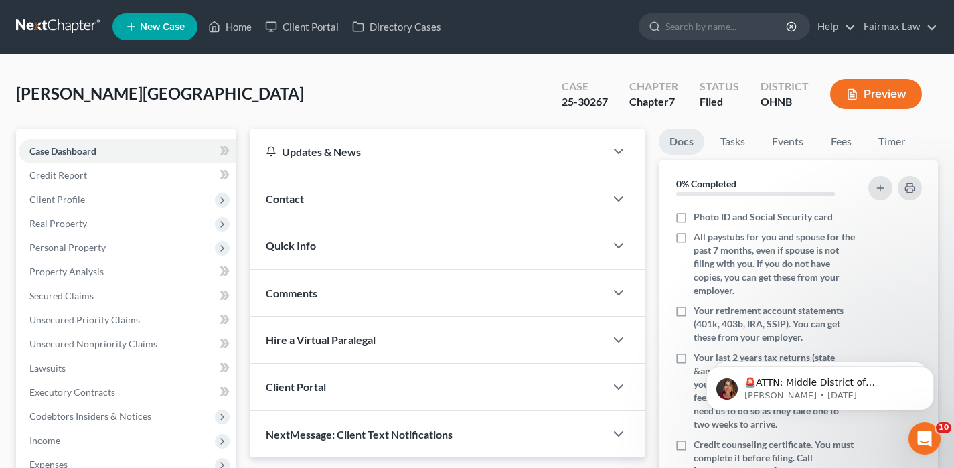
scroll to position [331, 0]
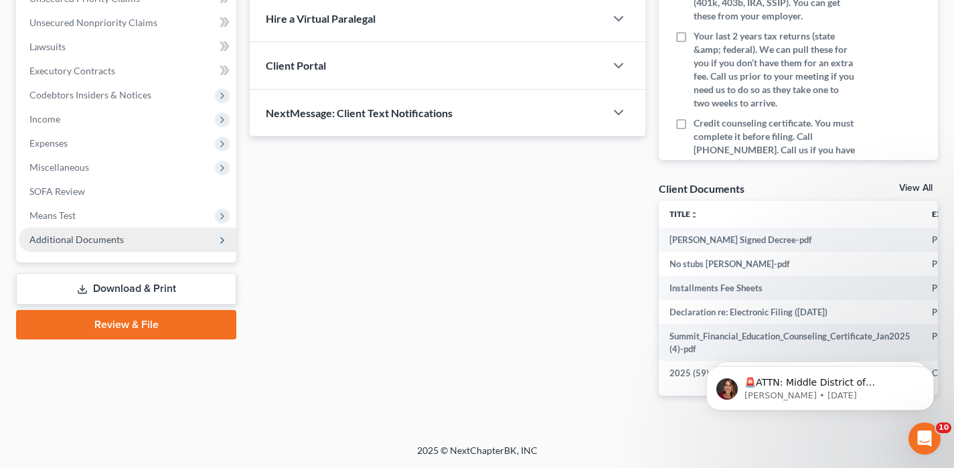
click at [73, 234] on span "Additional Documents" at bounding box center [76, 239] width 94 height 11
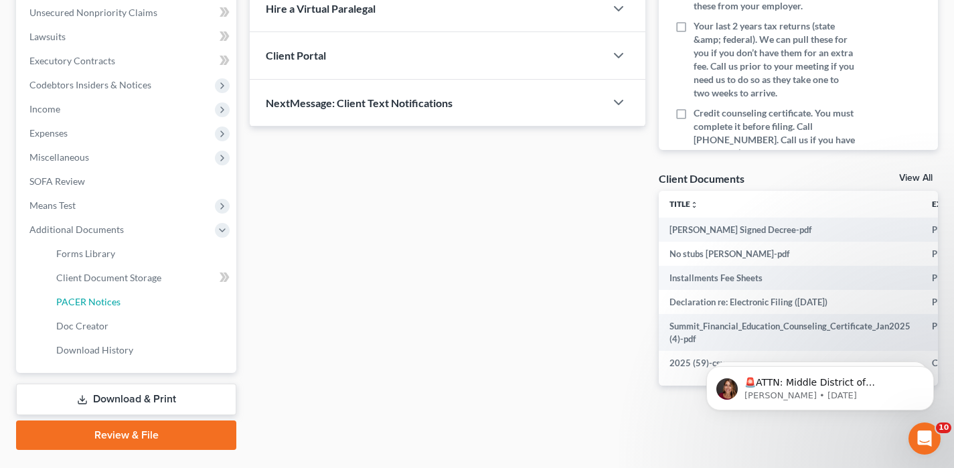
click at [112, 305] on span "PACER Notices" at bounding box center [88, 301] width 64 height 11
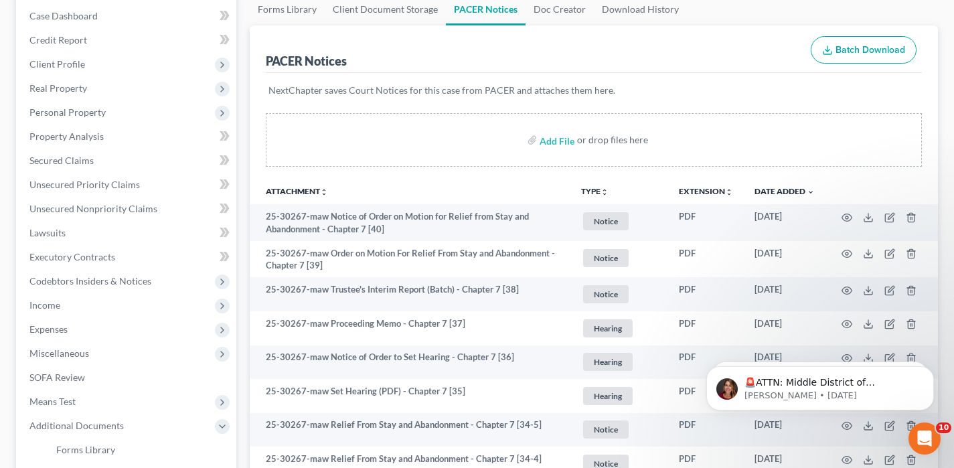
scroll to position [138, 0]
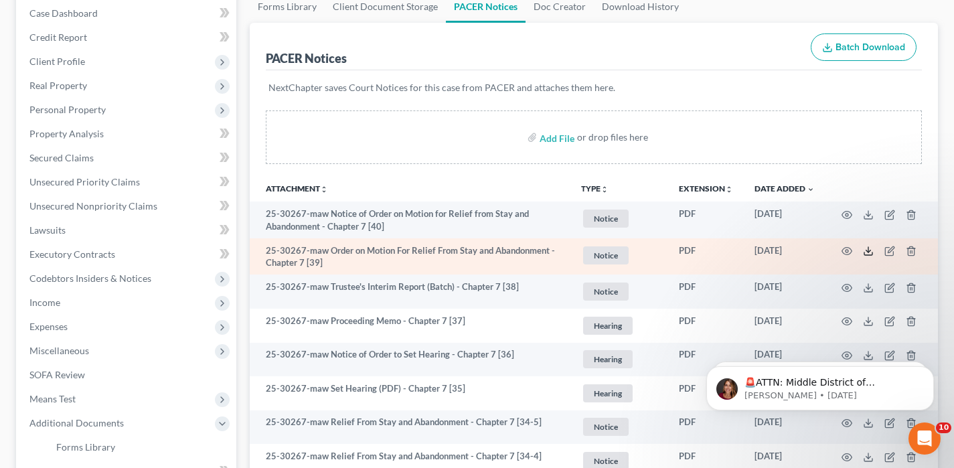
click at [868, 252] on polyline at bounding box center [868, 251] width 5 height 2
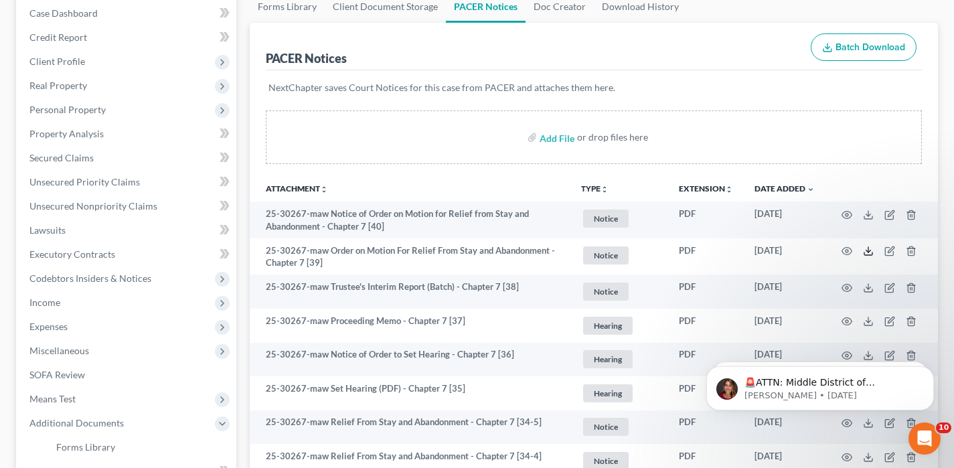
scroll to position [0, 0]
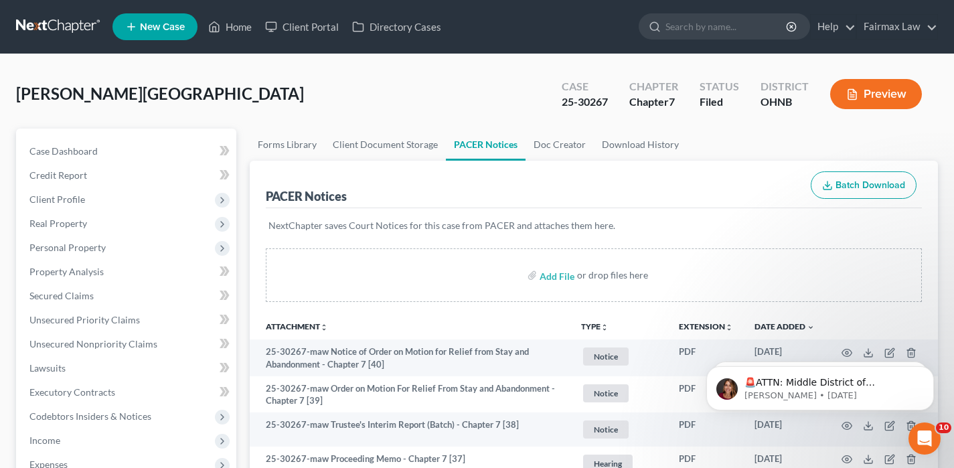
click at [50, 19] on link at bounding box center [59, 27] width 86 height 24
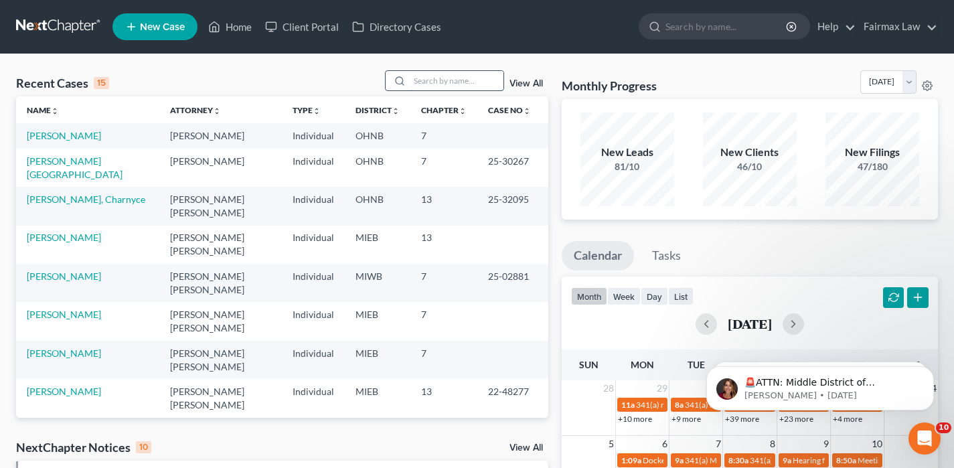
click at [424, 83] on input "search" at bounding box center [457, 80] width 94 height 19
paste input "[PERSON_NAME] Case Number: 25-11590-jps Document Number: 26"
type input "[PERSON_NAME] Case Number: 25-11590-jps Document Number: 26"
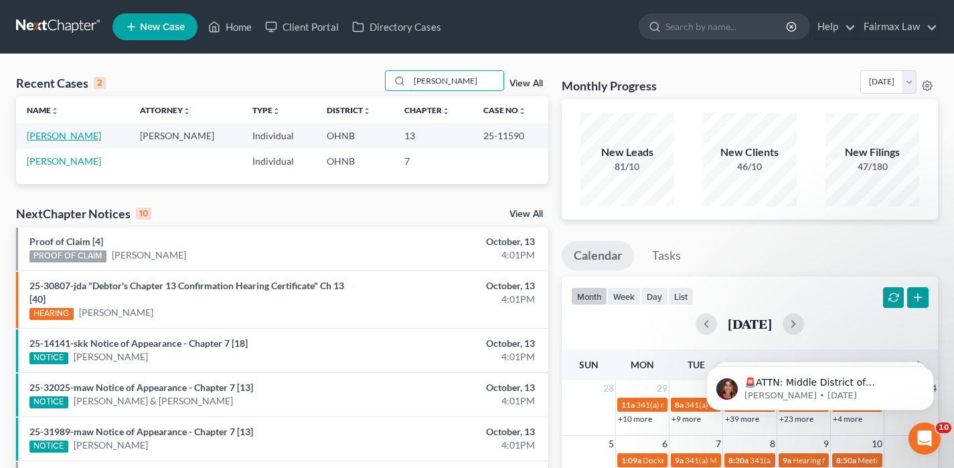
type input "[PERSON_NAME]"
click at [70, 138] on link "[PERSON_NAME]" at bounding box center [64, 135] width 74 height 11
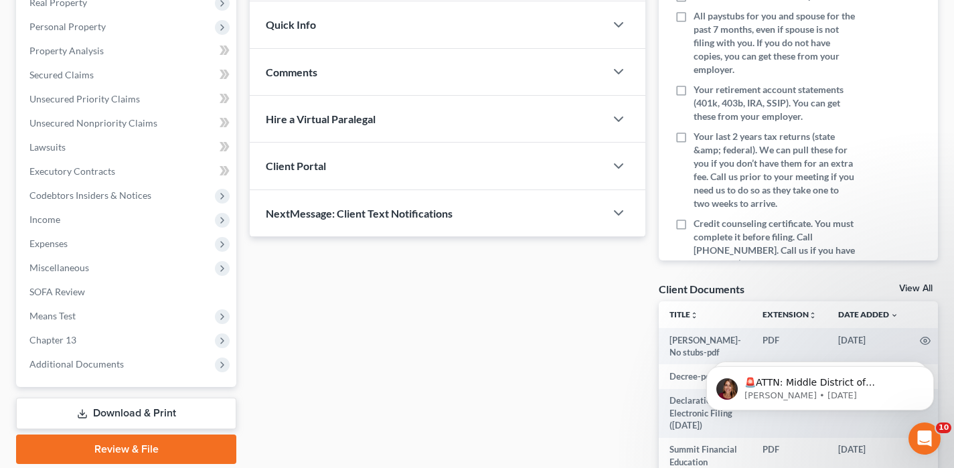
scroll to position [372, 0]
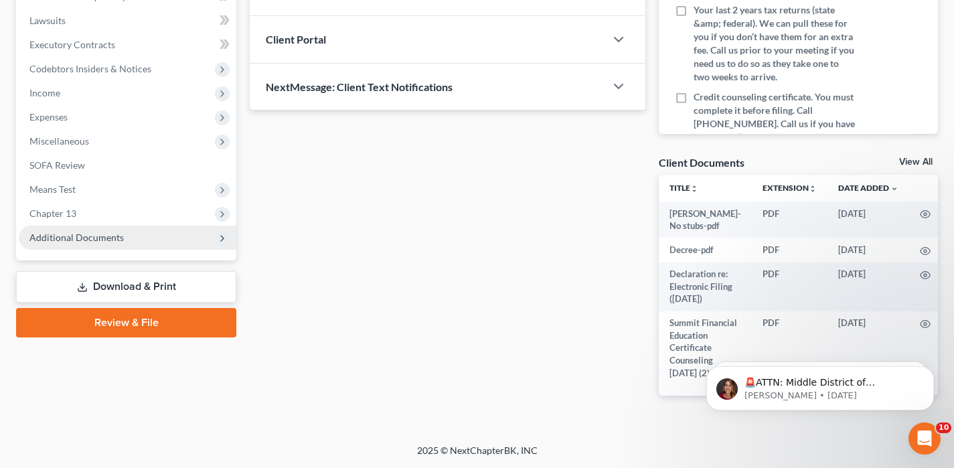
click at [95, 232] on span "Additional Documents" at bounding box center [76, 237] width 94 height 11
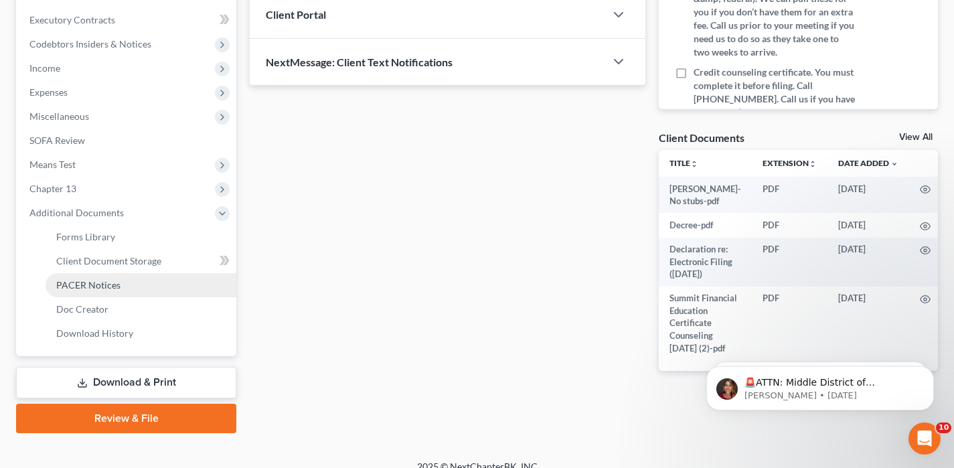
click at [96, 282] on span "PACER Notices" at bounding box center [88, 284] width 64 height 11
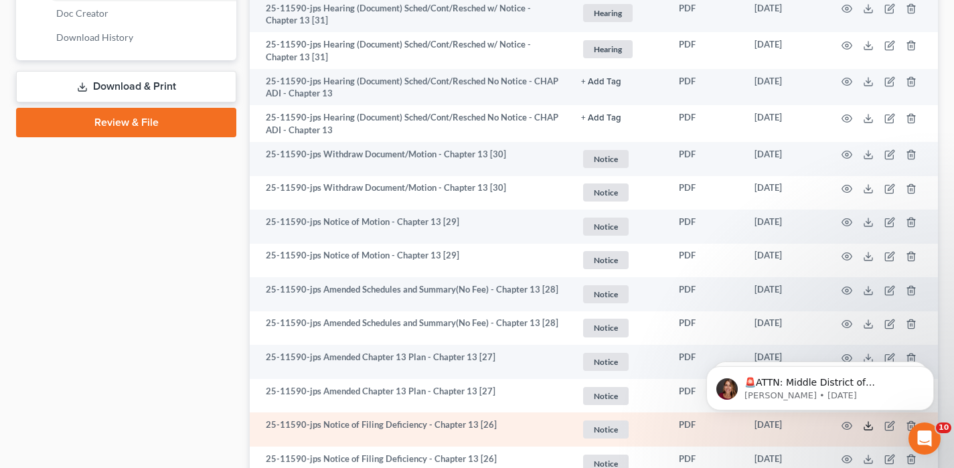
scroll to position [663, 0]
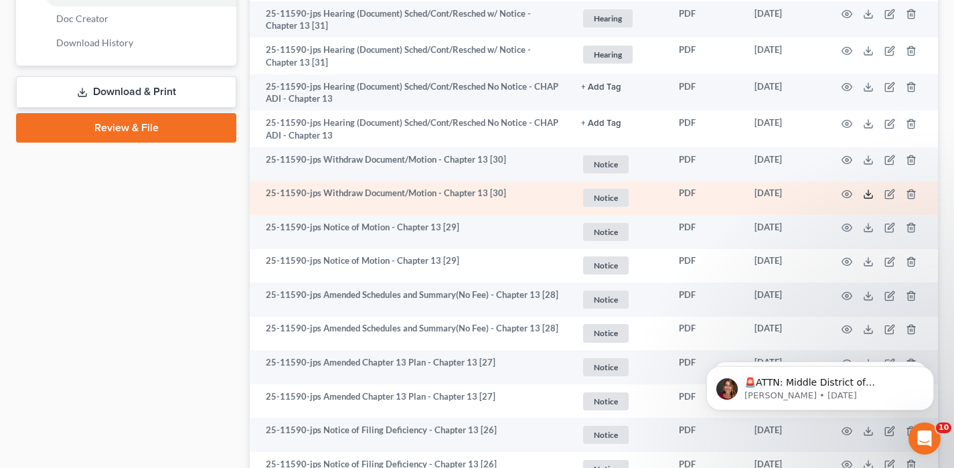
click at [868, 190] on line at bounding box center [868, 192] width 0 height 5
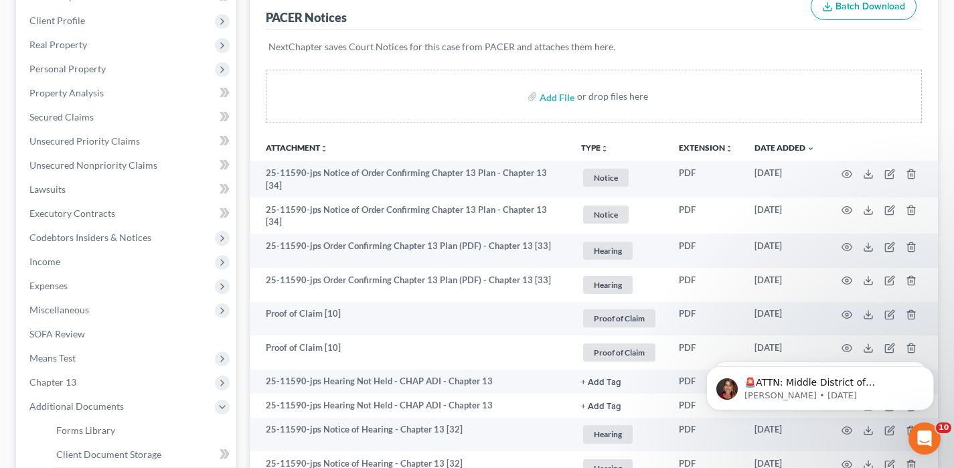
scroll to position [0, 0]
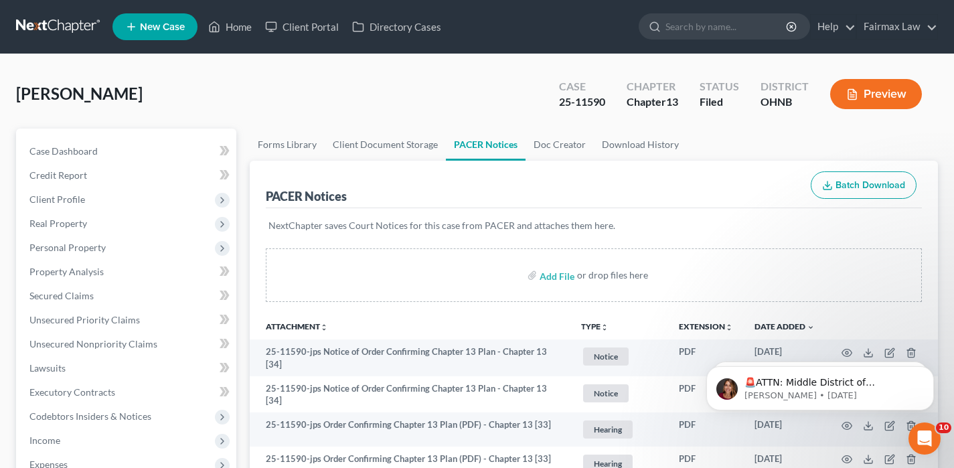
click at [70, 21] on link at bounding box center [59, 27] width 86 height 24
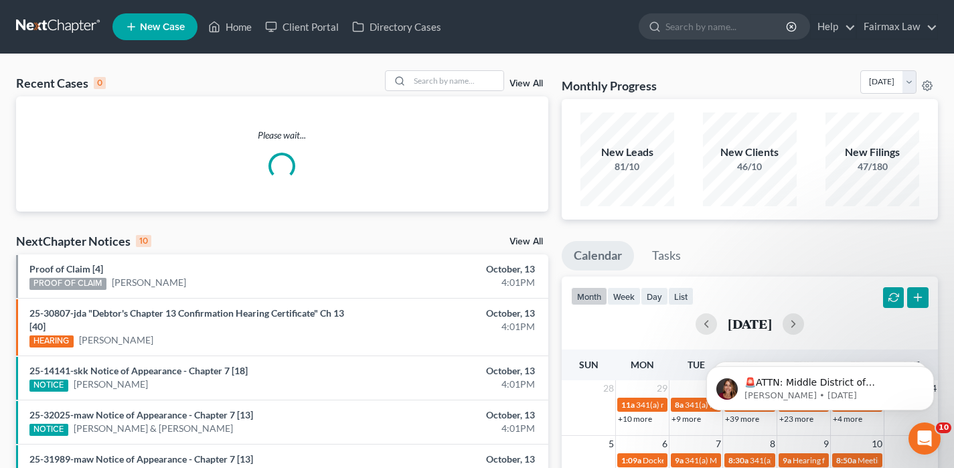
click at [60, 25] on link at bounding box center [59, 27] width 86 height 24
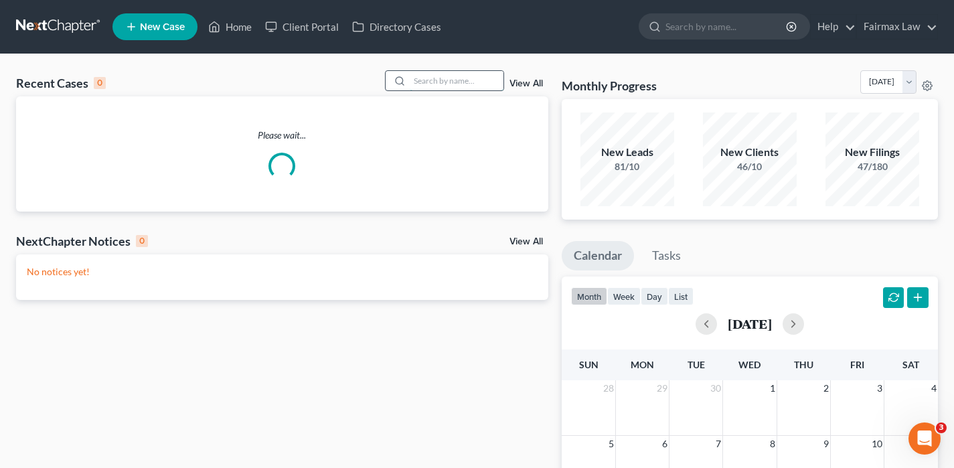
click at [439, 88] on input "search" at bounding box center [457, 80] width 94 height 19
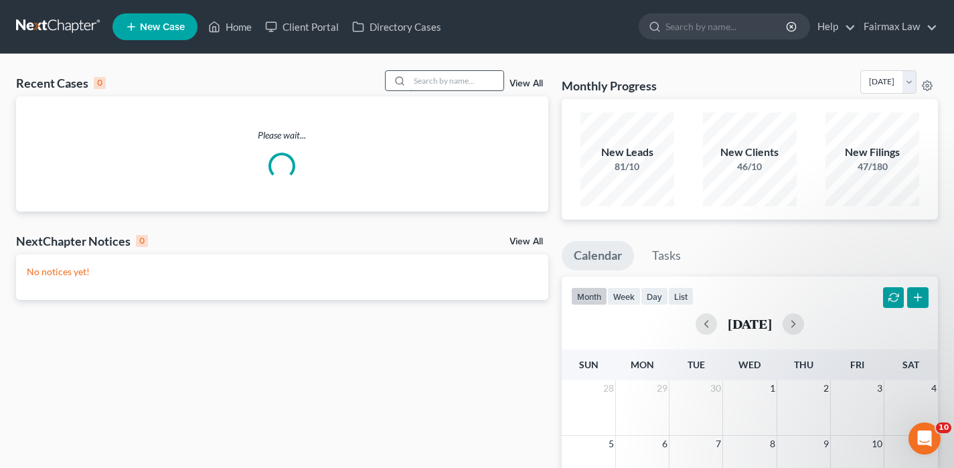
paste input "[PERSON_NAME][EMAIL_ADDRESS][PERSON_NAME][DOMAIN_NAME]"
type input "[PERSON_NAME][EMAIL_ADDRESS][PERSON_NAME][DOMAIN_NAME]"
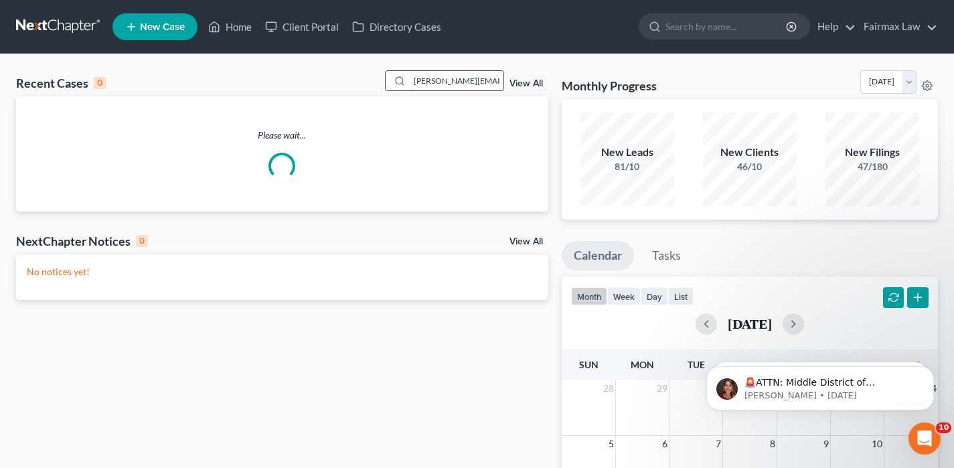
scroll to position [0, 9]
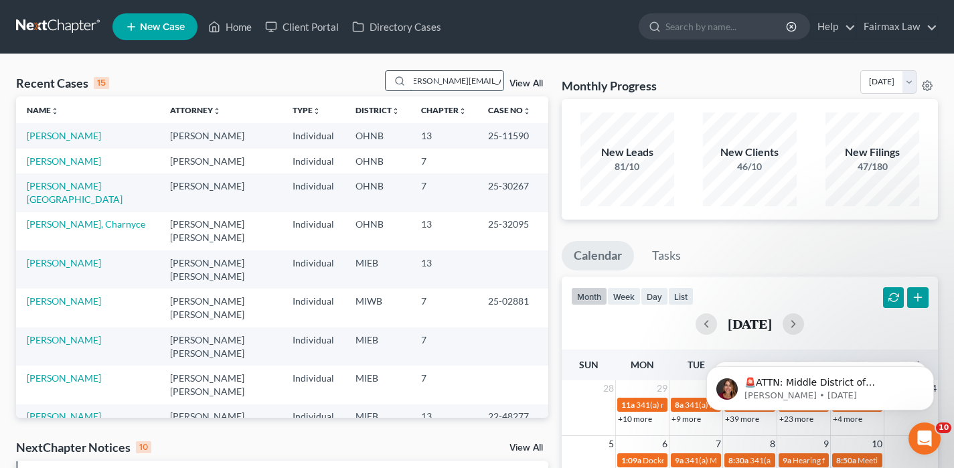
click at [436, 83] on input "[PERSON_NAME][EMAIL_ADDRESS][PERSON_NAME][DOMAIN_NAME]" at bounding box center [457, 80] width 94 height 19
click at [436, 83] on input "rhonda.evette@gmail.com" at bounding box center [457, 80] width 94 height 19
paste input "search"
click at [436, 83] on input "rhonda.evette@gmail.com" at bounding box center [457, 80] width 94 height 19
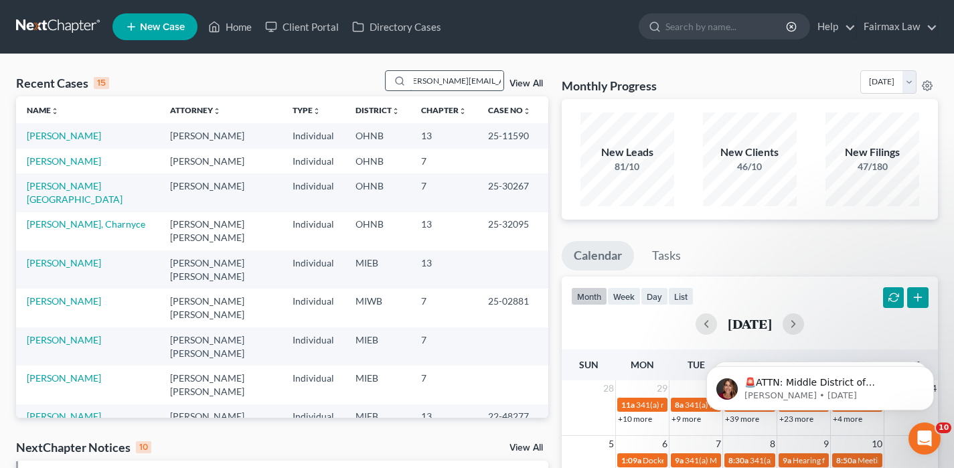
click at [436, 83] on input "rhonda.evette@gmail.com" at bounding box center [457, 80] width 94 height 19
paste input "rhonda.evette@gmail.com"
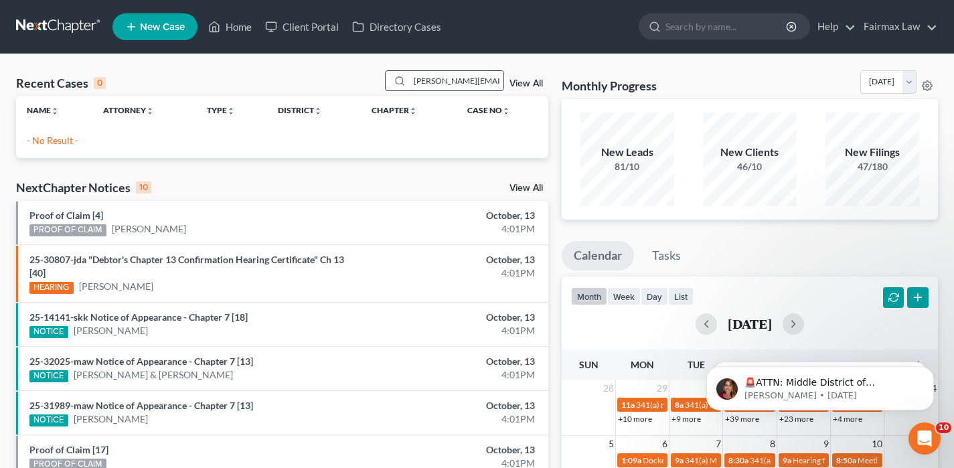
click at [468, 82] on input "rhonda.evette@gmail.com" at bounding box center [457, 80] width 94 height 19
paste input "Glover"
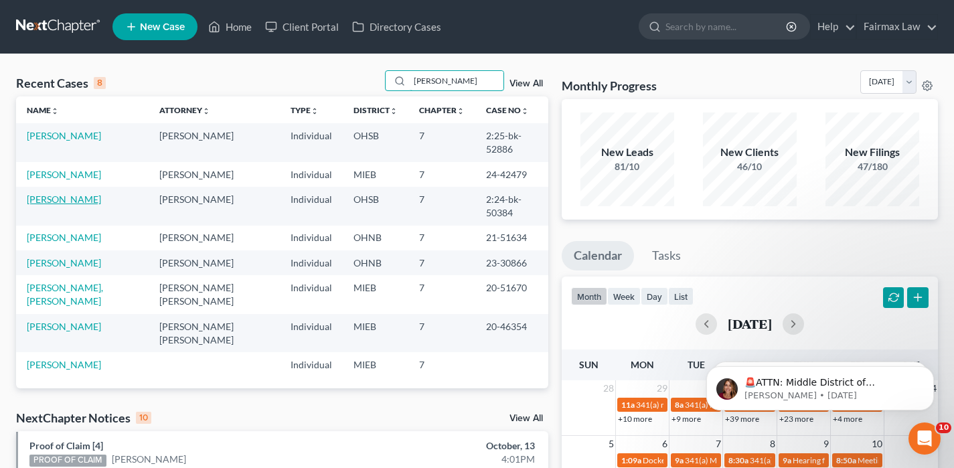
type input "Glover"
click at [69, 193] on link "Glover, Rhonda" at bounding box center [64, 198] width 74 height 11
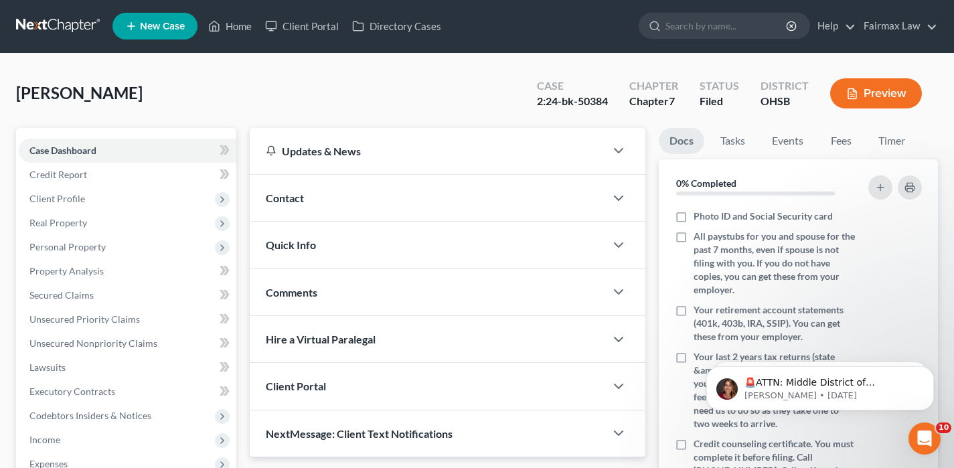
scroll to position [274, 0]
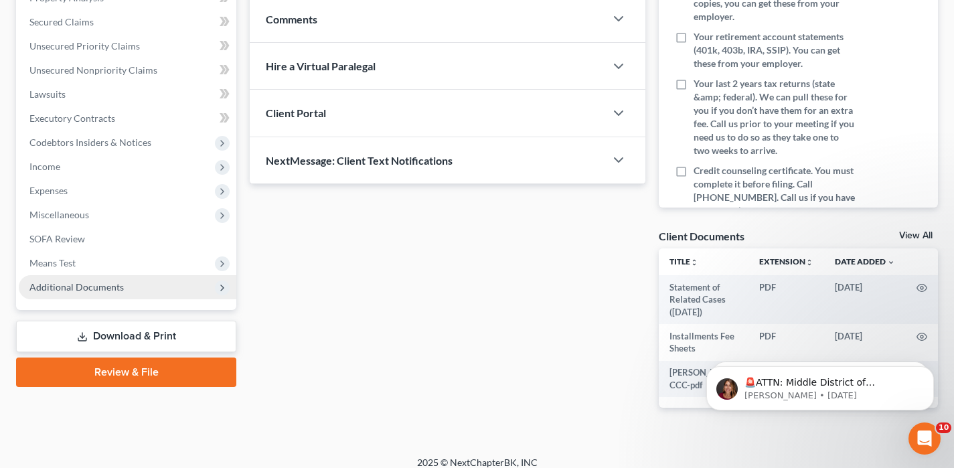
click at [71, 299] on span "Additional Documents" at bounding box center [128, 287] width 218 height 24
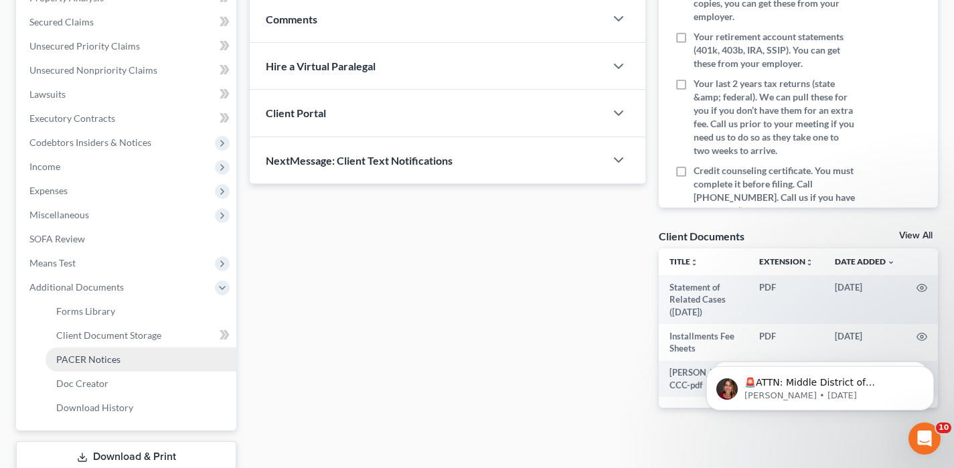
click at [90, 360] on span "PACER Notices" at bounding box center [88, 358] width 64 height 11
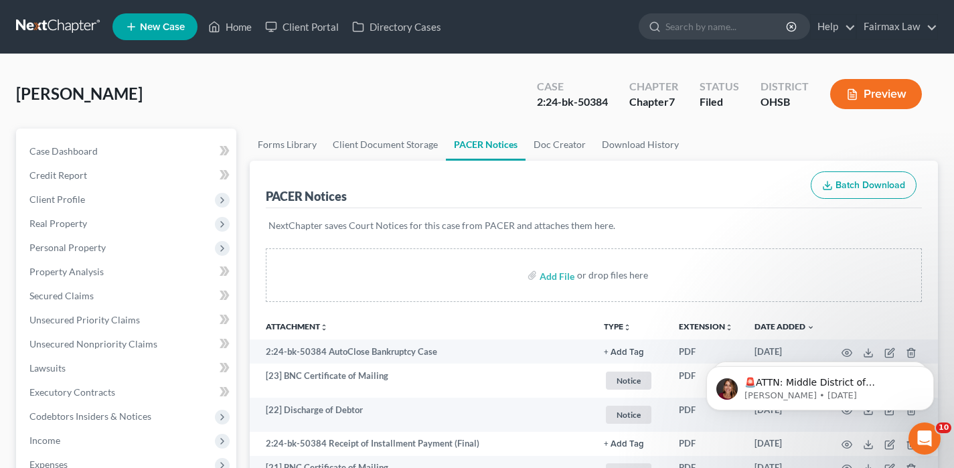
click at [83, 28] on link at bounding box center [59, 27] width 86 height 24
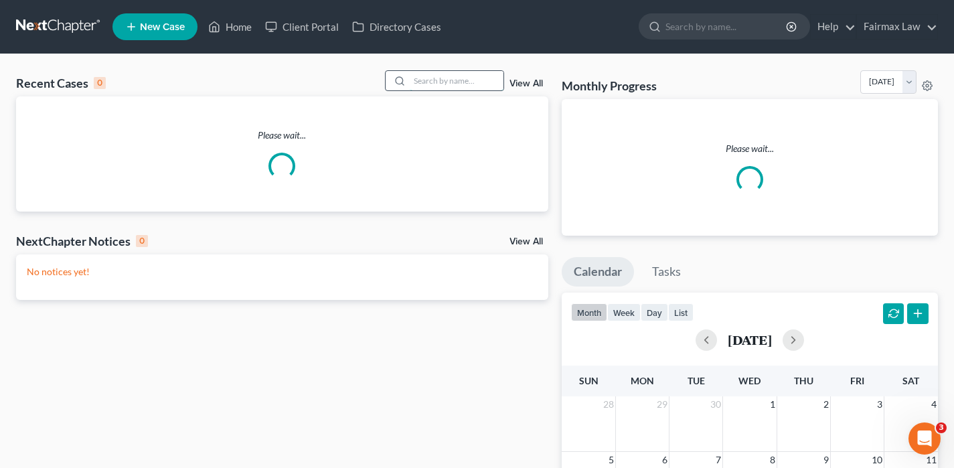
click at [444, 81] on input "search" at bounding box center [457, 80] width 94 height 19
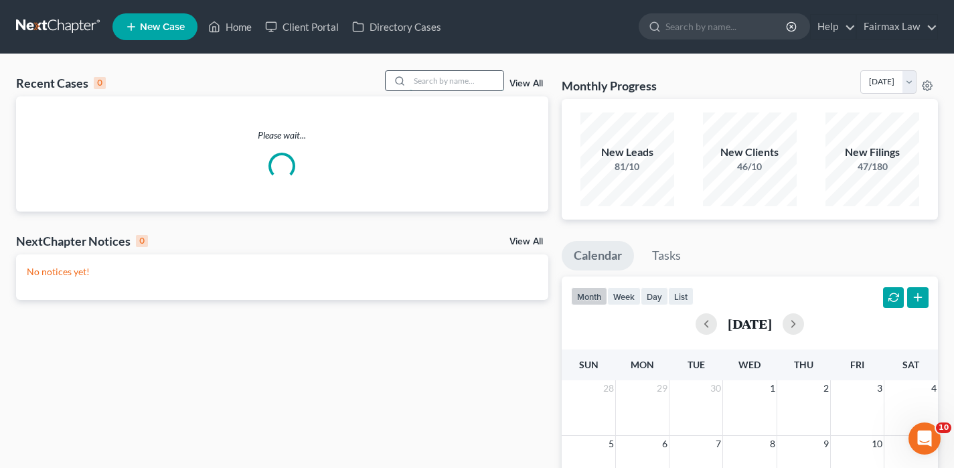
paste input "[PERSON_NAME]"
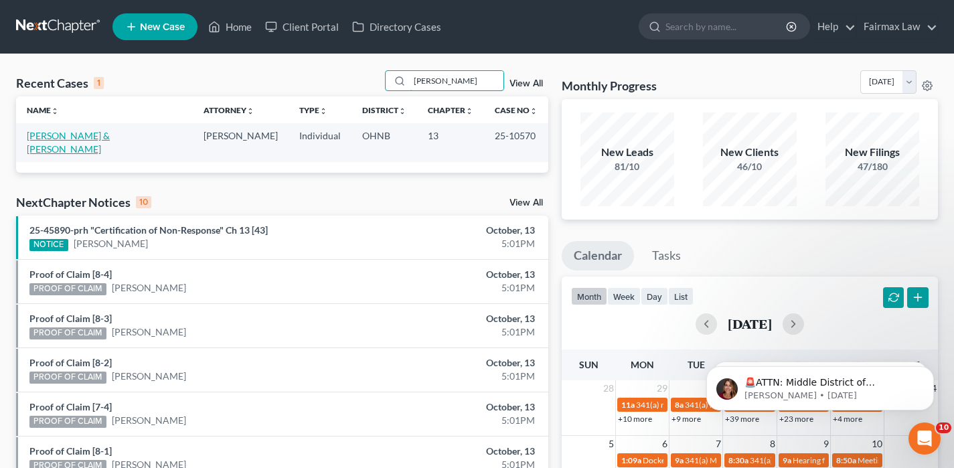
type input "[PERSON_NAME]"
click at [64, 135] on link "[PERSON_NAME] & [PERSON_NAME]" at bounding box center [68, 142] width 83 height 25
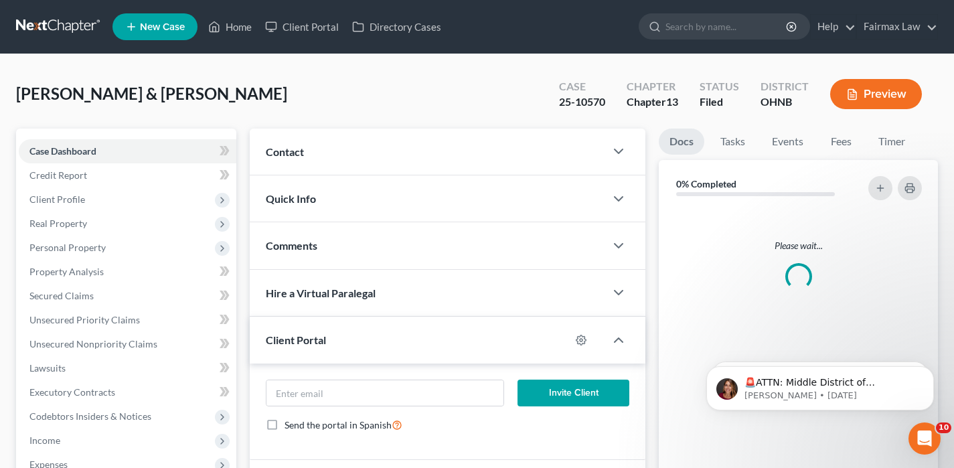
scroll to position [394, 0]
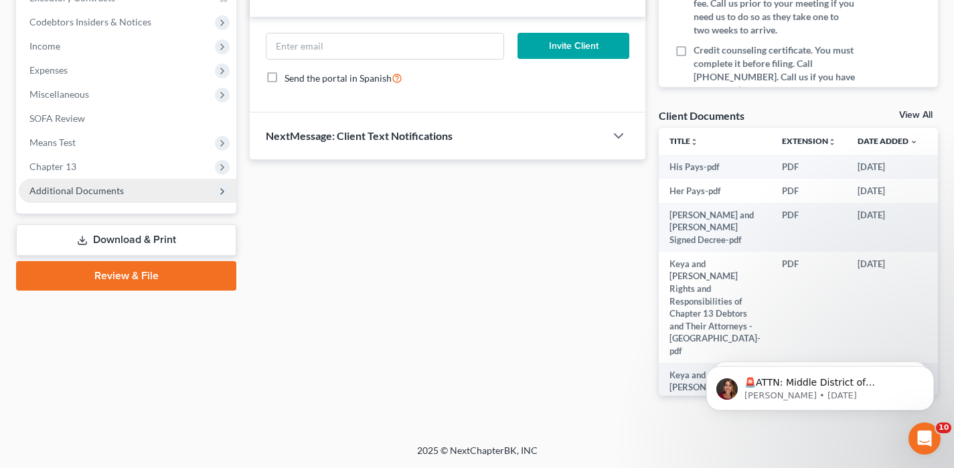
click at [90, 188] on span "Additional Documents" at bounding box center [76, 190] width 94 height 11
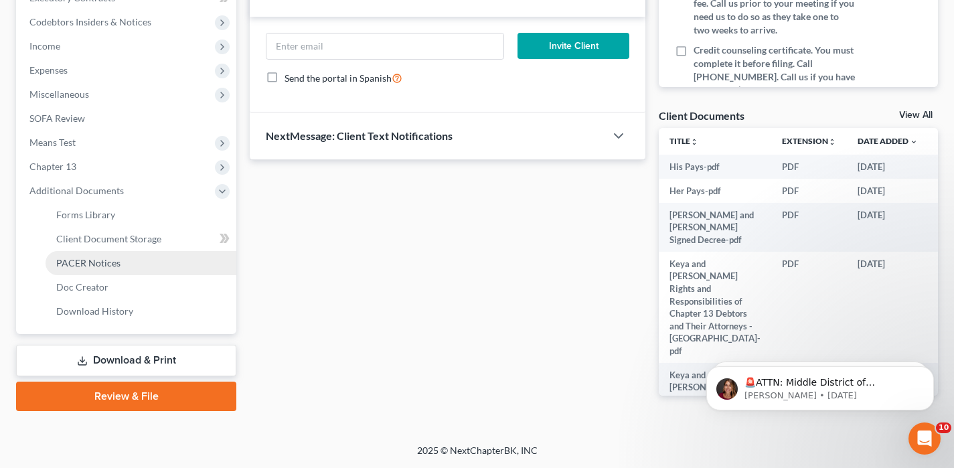
click at [83, 266] on span "PACER Notices" at bounding box center [88, 262] width 64 height 11
